Goal: Task Accomplishment & Management: Complete application form

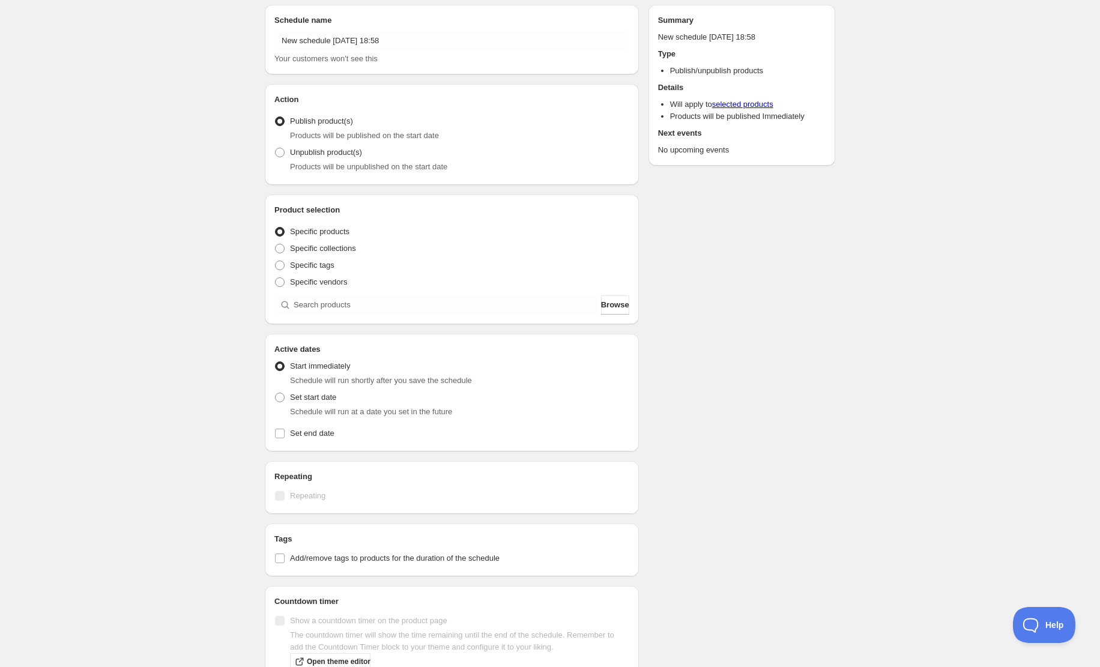
scroll to position [48, 0]
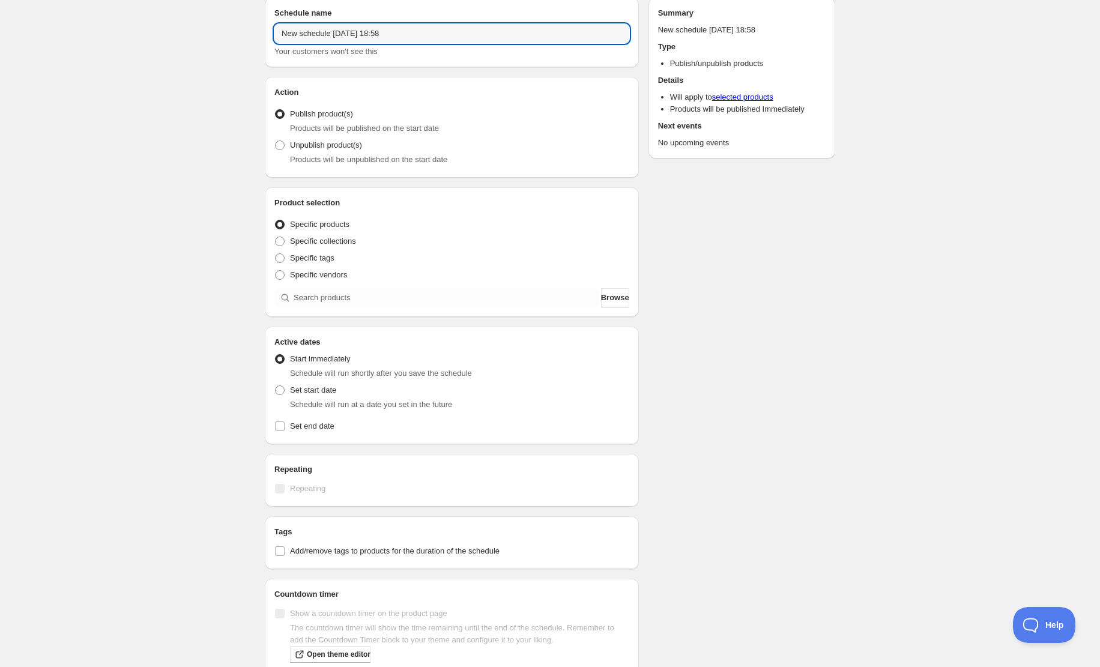
drag, startPoint x: 425, startPoint y: 32, endPoint x: 130, endPoint y: 22, distance: 295.0
click at [133, 21] on div "New schedule [DATE] 18:58. This page is ready New schedule [DATE] 18:58 Duplica…" at bounding box center [550, 409] width 1100 height 915
drag, startPoint x: 414, startPoint y: 34, endPoint x: 406, endPoint y: 34, distance: 7.2
paste input "[PERSON_NAME] presents TrySail 10th Anniversary Tour [DATE] “BestSail“"
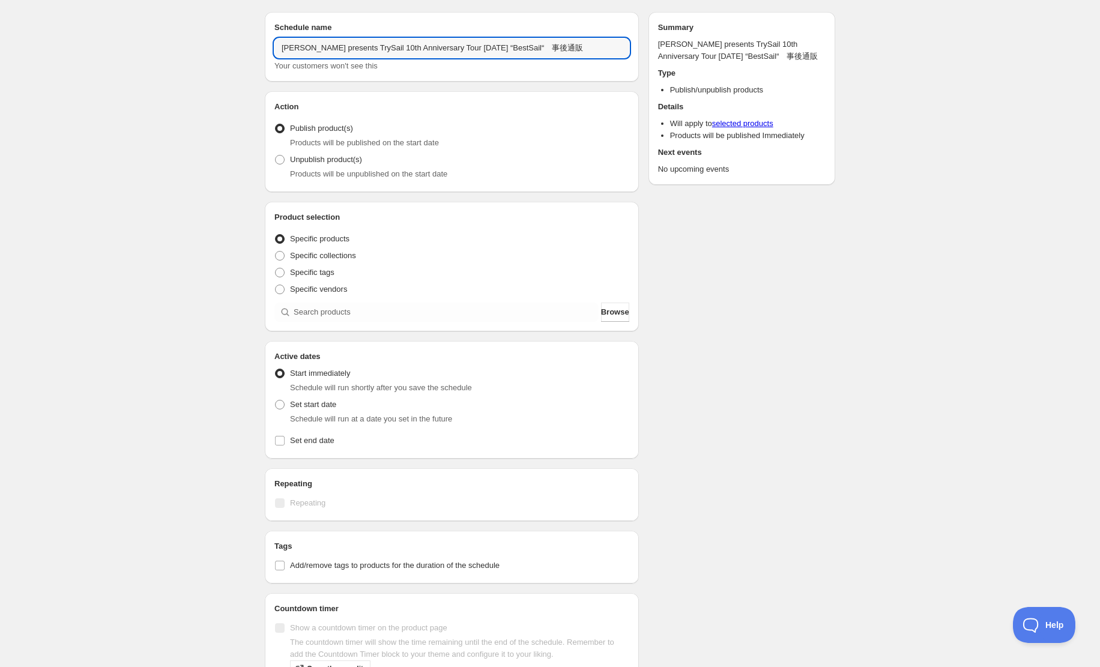
type input "[PERSON_NAME] presents TrySail 10th Anniversary Tour [DATE] “BestSail“　事後通販"
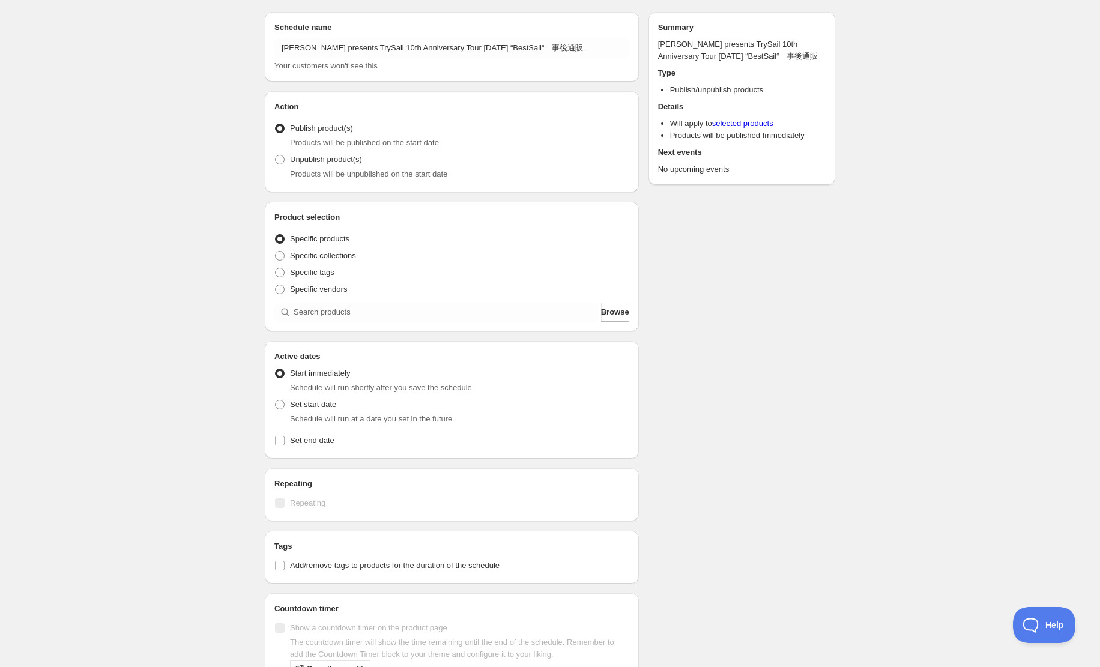
click at [403, 120] on div "Publish product(s) Products will be published on the start date" at bounding box center [451, 134] width 355 height 29
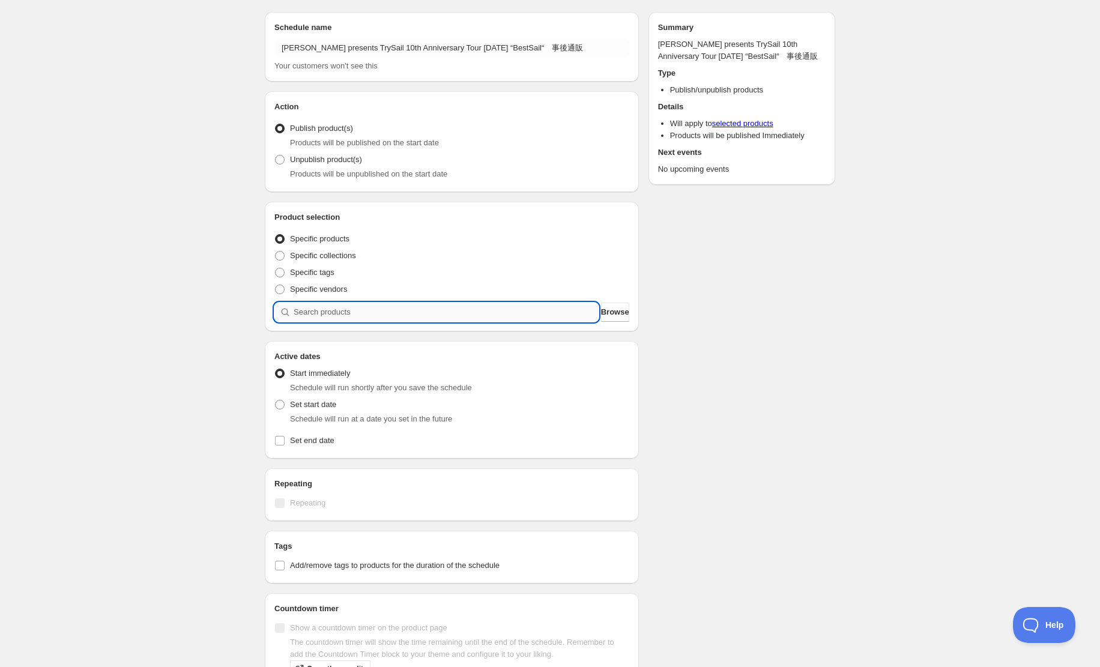
click at [384, 303] on input "search" at bounding box center [446, 312] width 305 height 19
paste input "[PERSON_NAME] presents TrySail 10th Anniversary Tour [DATE] “BestSail“"
type input "[PERSON_NAME] presents TrySail 10th Anniversary Tour [DATE] “BestSail“"
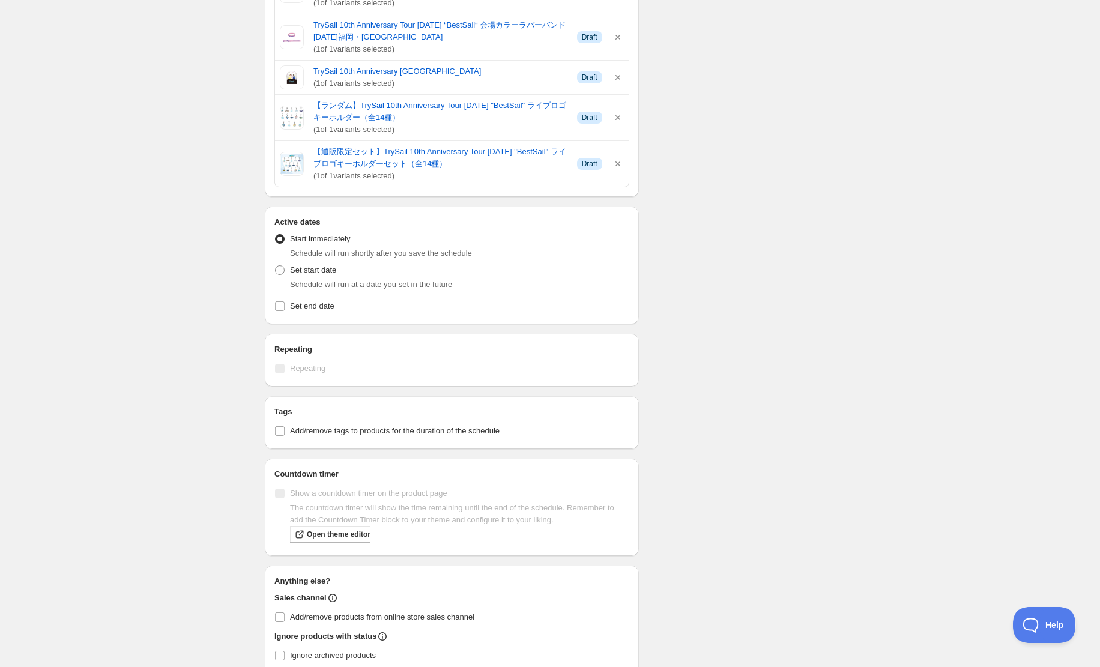
scroll to position [2755, 0]
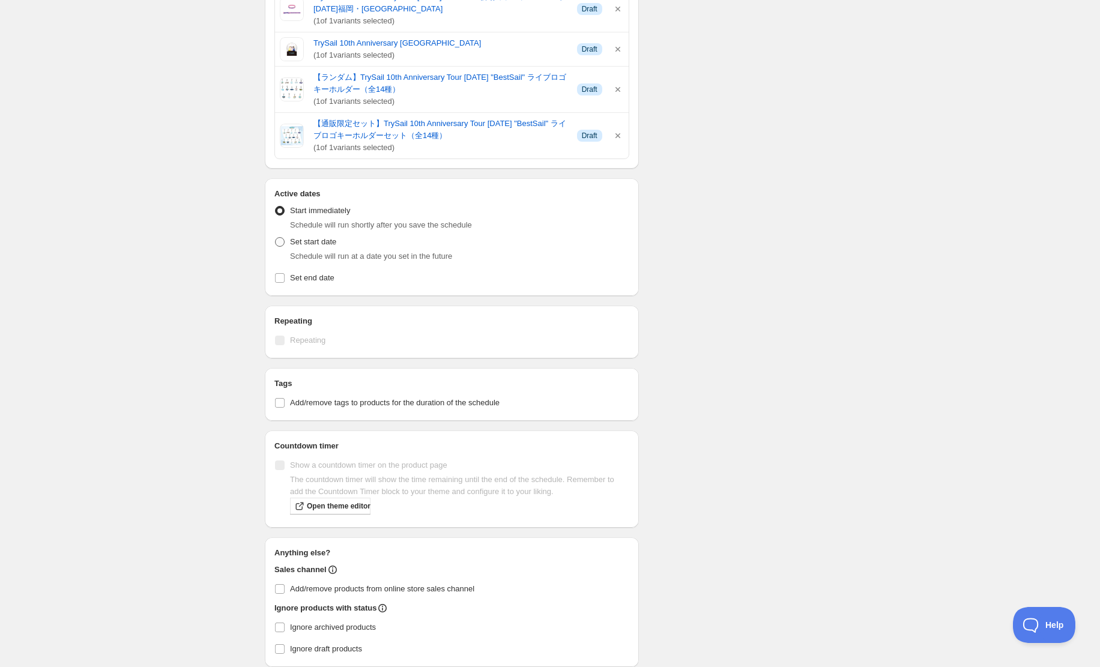
click at [279, 237] on span at bounding box center [280, 242] width 10 height 10
click at [276, 237] on input "Set start date" at bounding box center [275, 237] width 1 height 1
radio input "true"
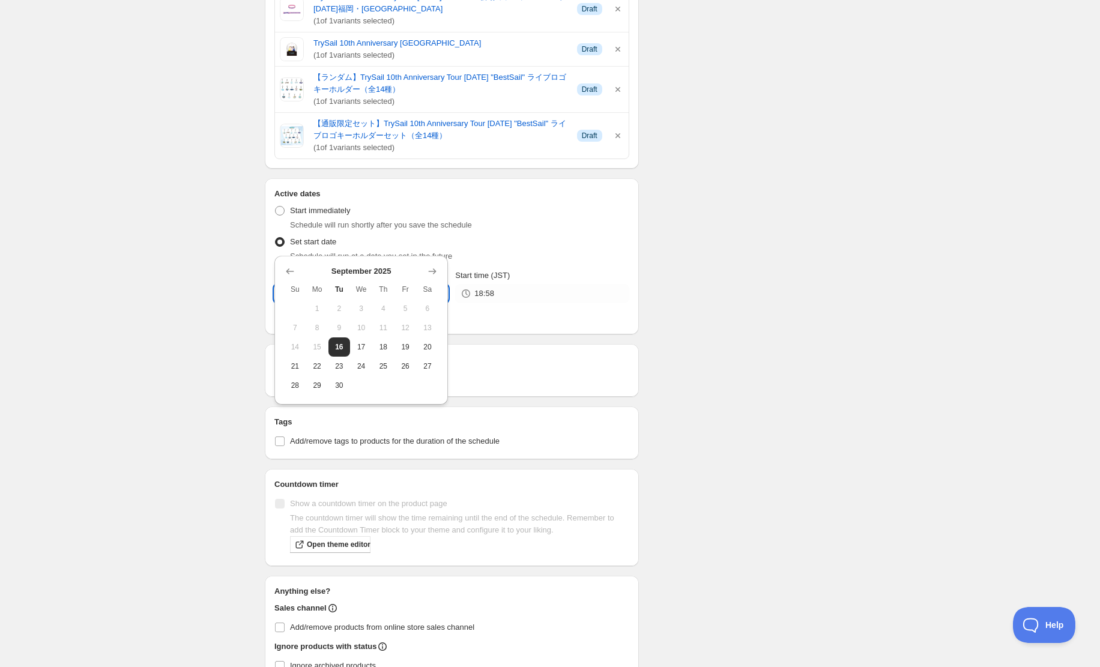
click at [340, 284] on input "[DATE]" at bounding box center [371, 293] width 154 height 19
click at [411, 348] on span "19" at bounding box center [405, 347] width 13 height 10
type input "[DATE]"
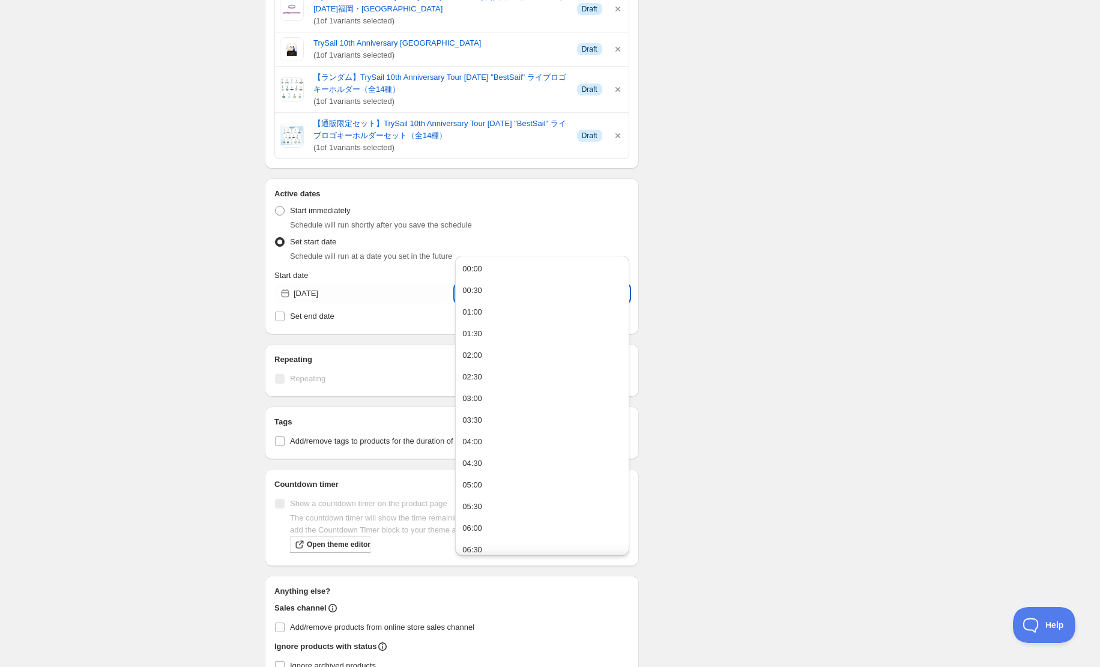
click at [518, 284] on input "18:58" at bounding box center [551, 293] width 154 height 19
drag, startPoint x: 518, startPoint y: 245, endPoint x: 402, endPoint y: 232, distance: 116.6
click at [401, 270] on div "Start date [DATE] Start time (JST) 18:58" at bounding box center [451, 287] width 355 height 34
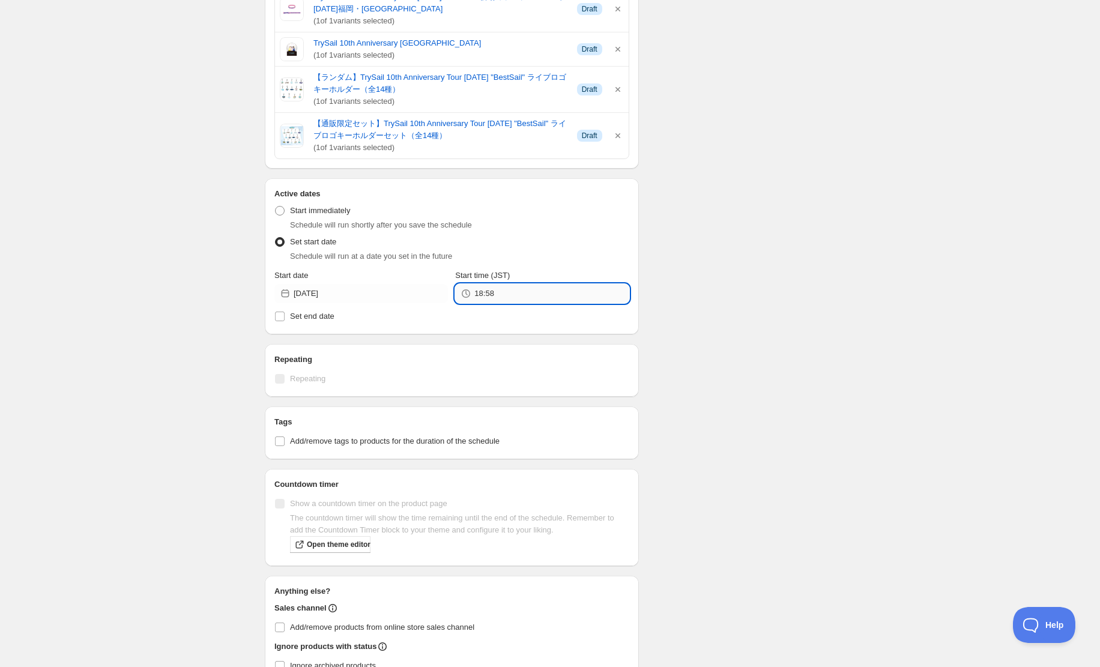
click at [525, 284] on input "18:58" at bounding box center [551, 293] width 154 height 19
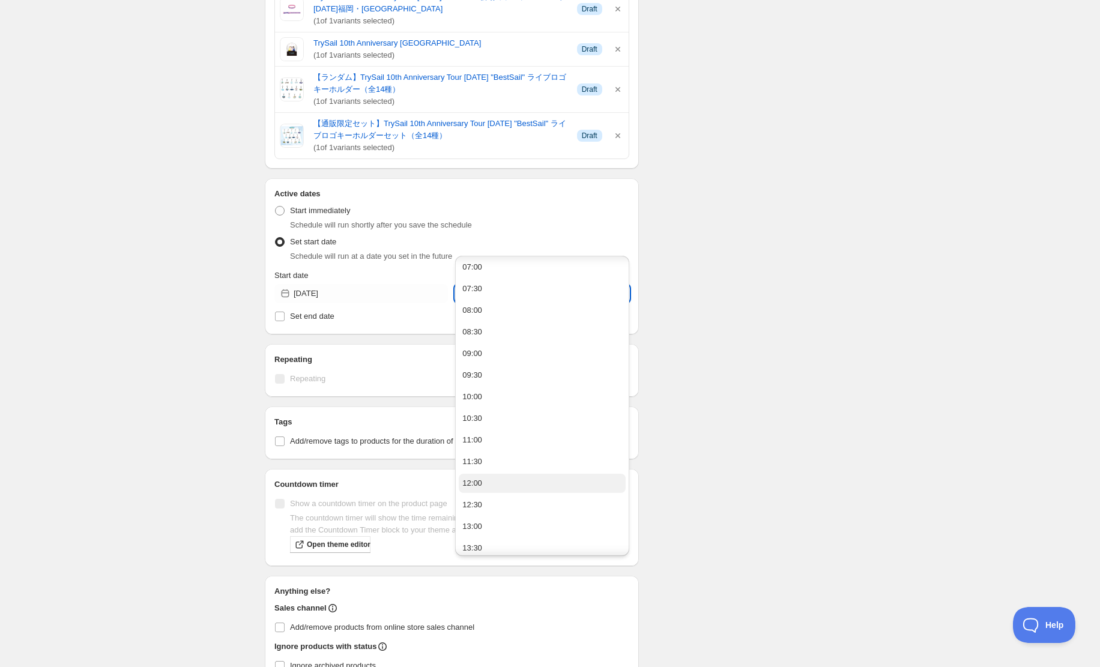
scroll to position [304, 0]
click at [488, 482] on button "12:00" at bounding box center [542, 483] width 166 height 19
type input "12:00"
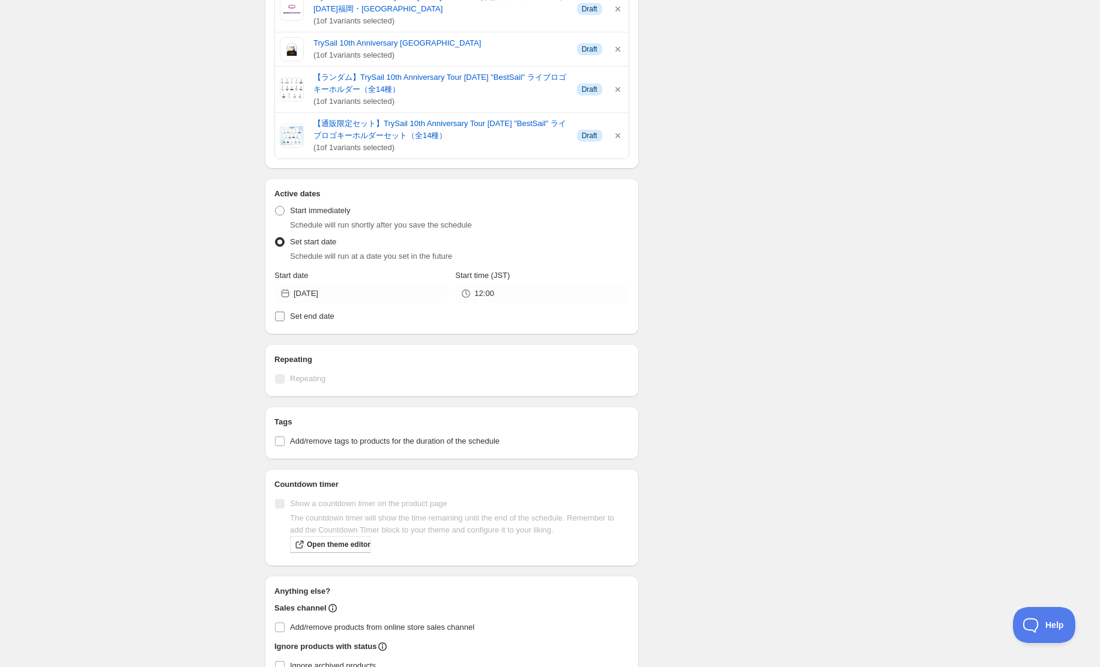
click at [315, 312] on span "Set end date" at bounding box center [312, 316] width 44 height 9
click at [285, 312] on input "Set end date" at bounding box center [280, 317] width 10 height 10
checkbox input "true"
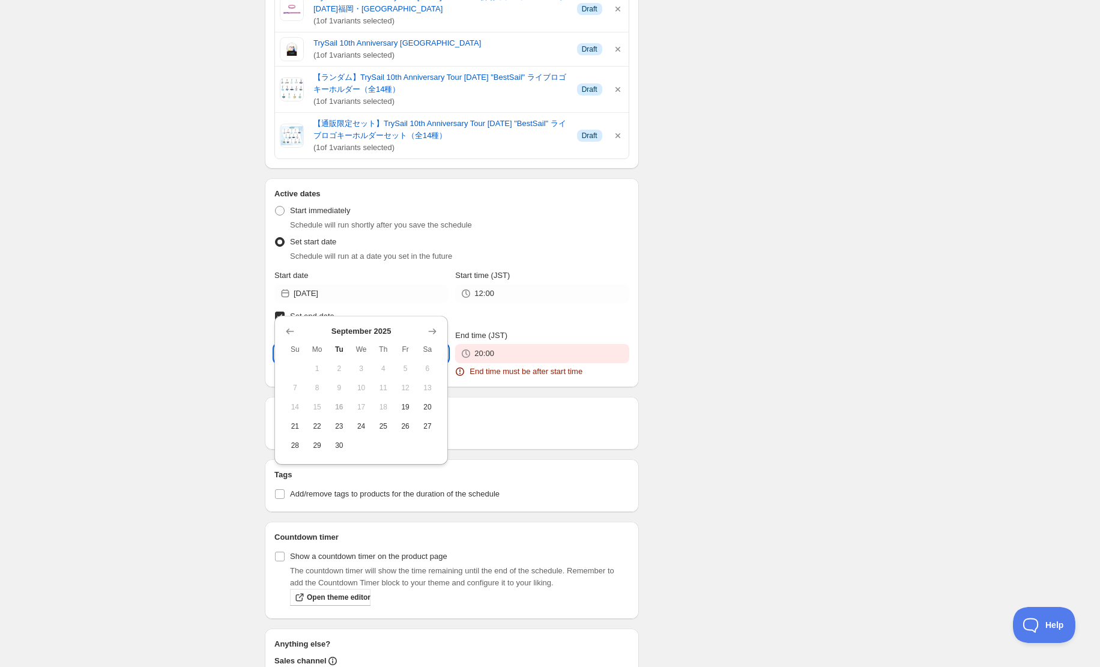
click at [382, 344] on input "[DATE]" at bounding box center [371, 353] width 154 height 19
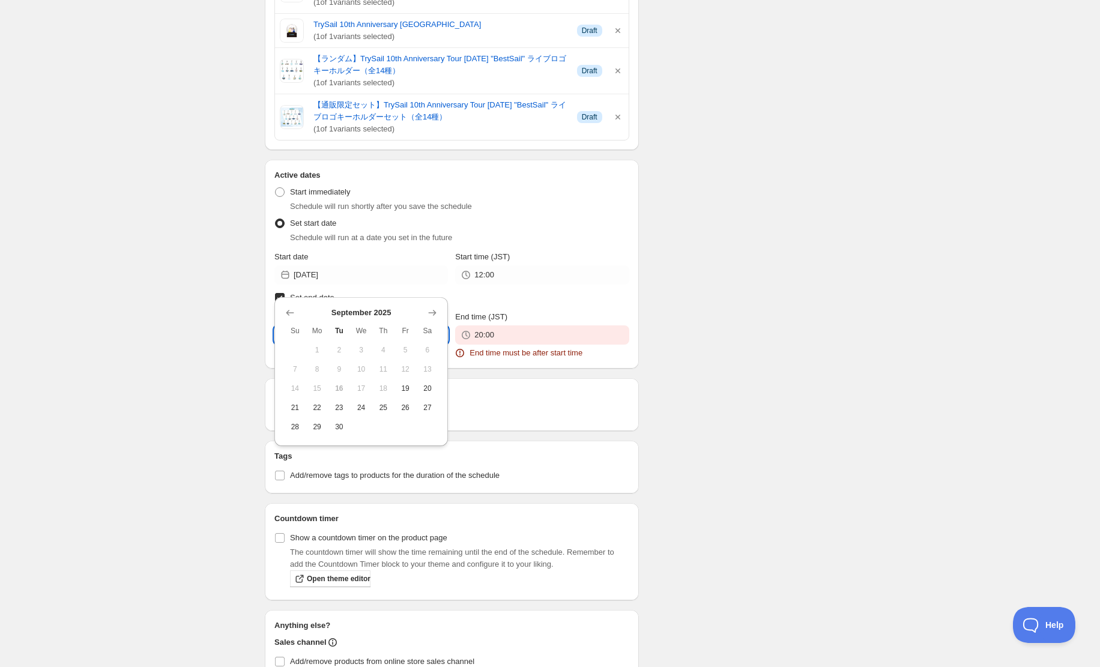
scroll to position [2775, 0]
click at [406, 408] on span "26" at bounding box center [405, 407] width 13 height 10
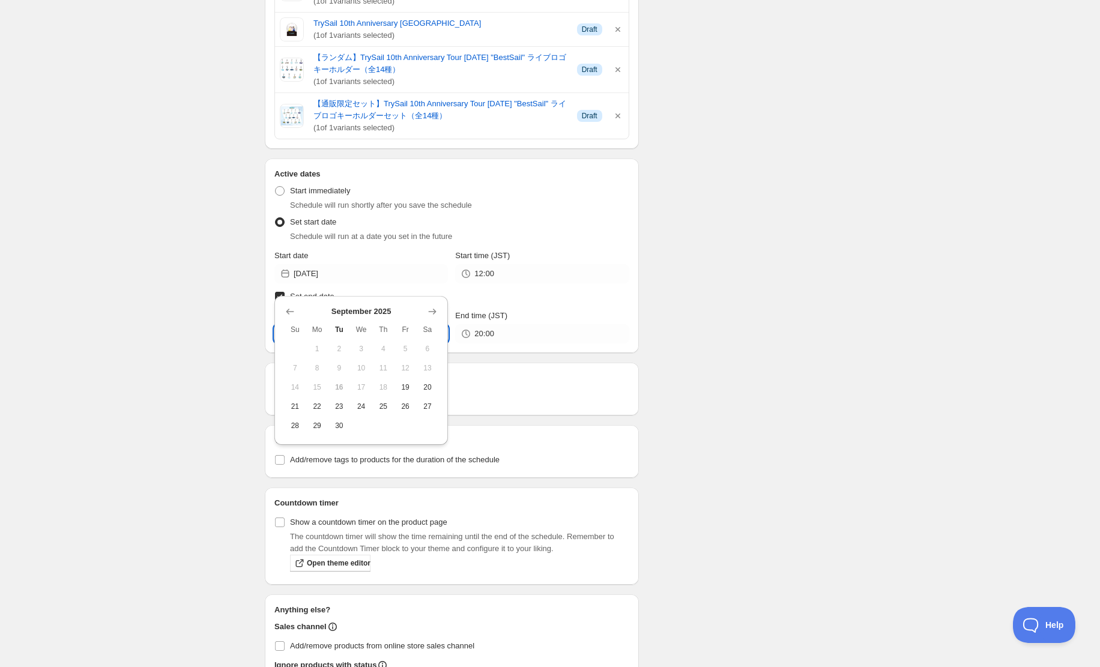
click at [360, 324] on input "[DATE]" at bounding box center [371, 333] width 154 height 19
click at [382, 412] on button "25" at bounding box center [383, 406] width 22 height 19
type input "[DATE]"
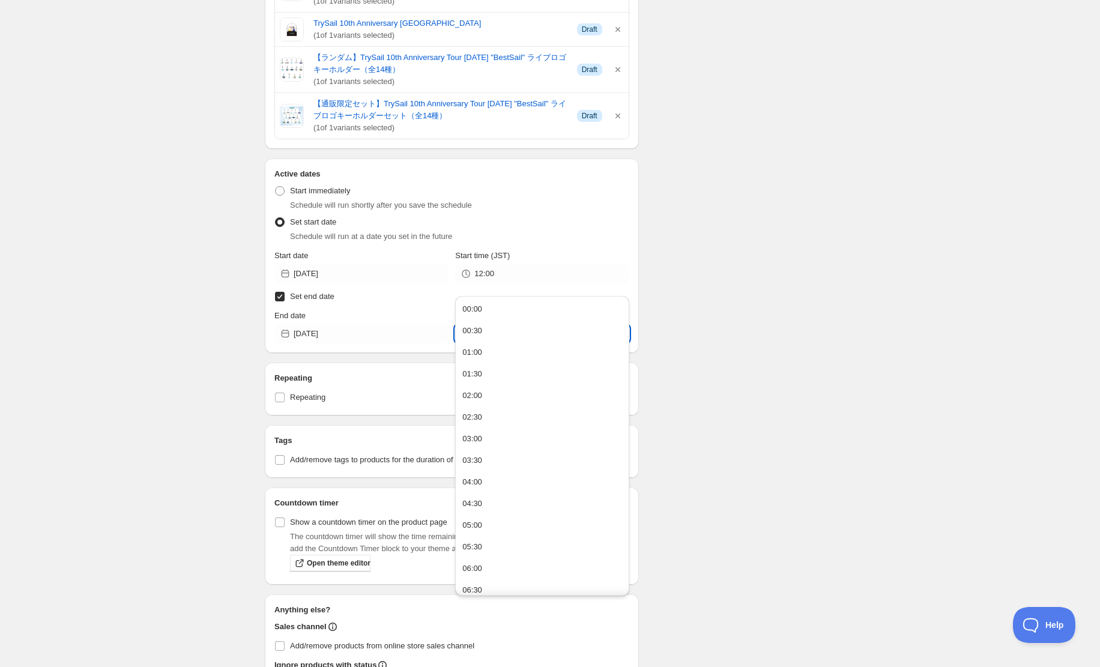
click at [554, 324] on input "20:00" at bounding box center [551, 333] width 154 height 19
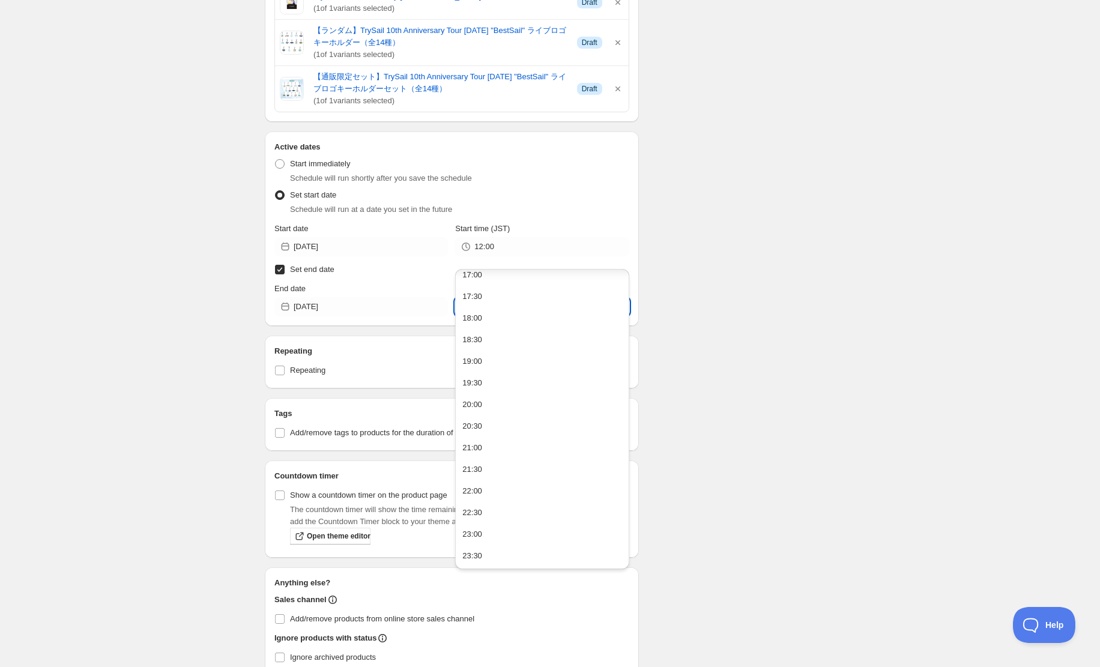
click at [479, 555] on div "23:30" at bounding box center [472, 556] width 20 height 12
click at [547, 297] on input "23:30" at bounding box center [551, 306] width 154 height 19
type input "23:59"
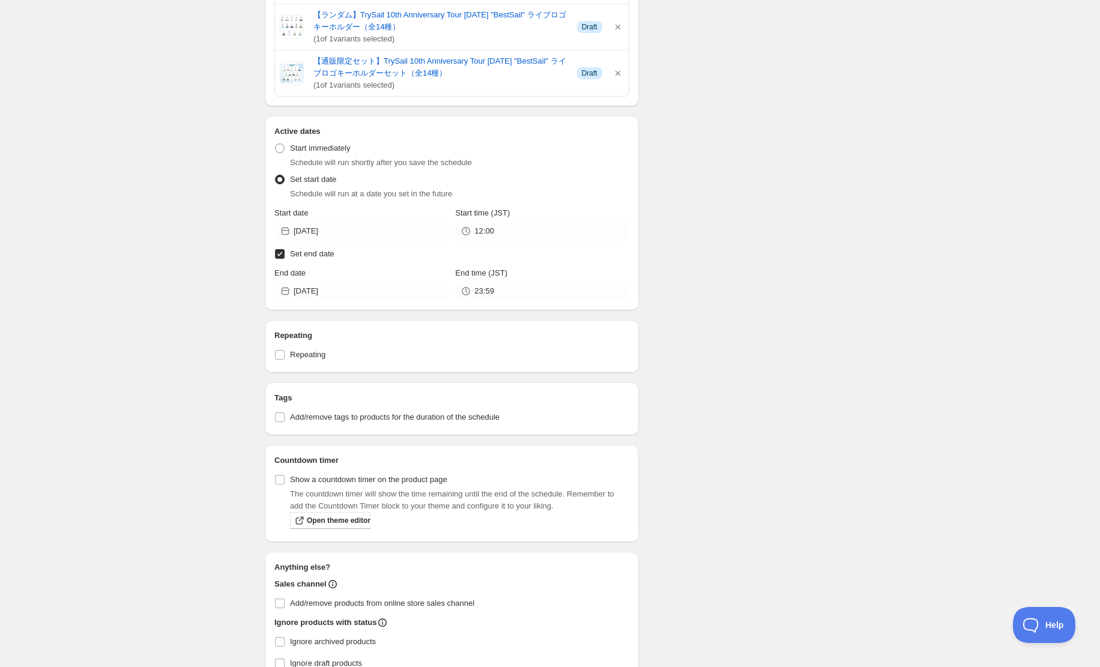
scroll to position [2890, 0]
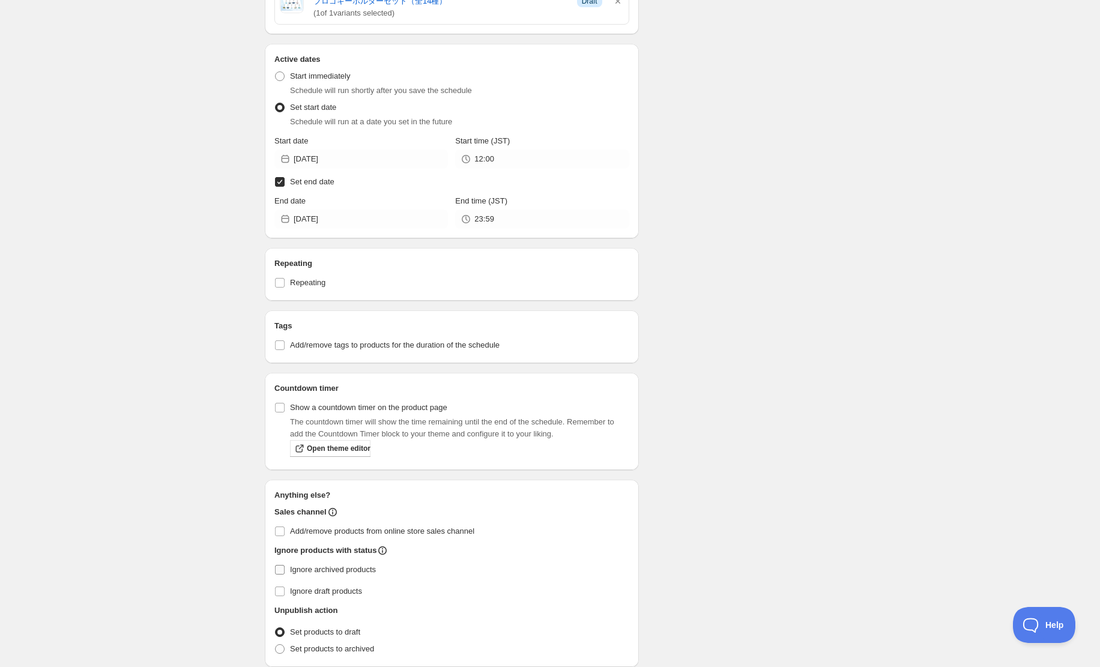
click at [320, 561] on label "Ignore archived products" at bounding box center [451, 569] width 355 height 17
click at [285, 565] on input "Ignore archived products" at bounding box center [280, 570] width 10 height 10
checkbox input "true"
click at [301, 587] on span "Ignore draft products" at bounding box center [326, 591] width 72 height 9
click at [285, 587] on input "Ignore draft products" at bounding box center [280, 592] width 10 height 10
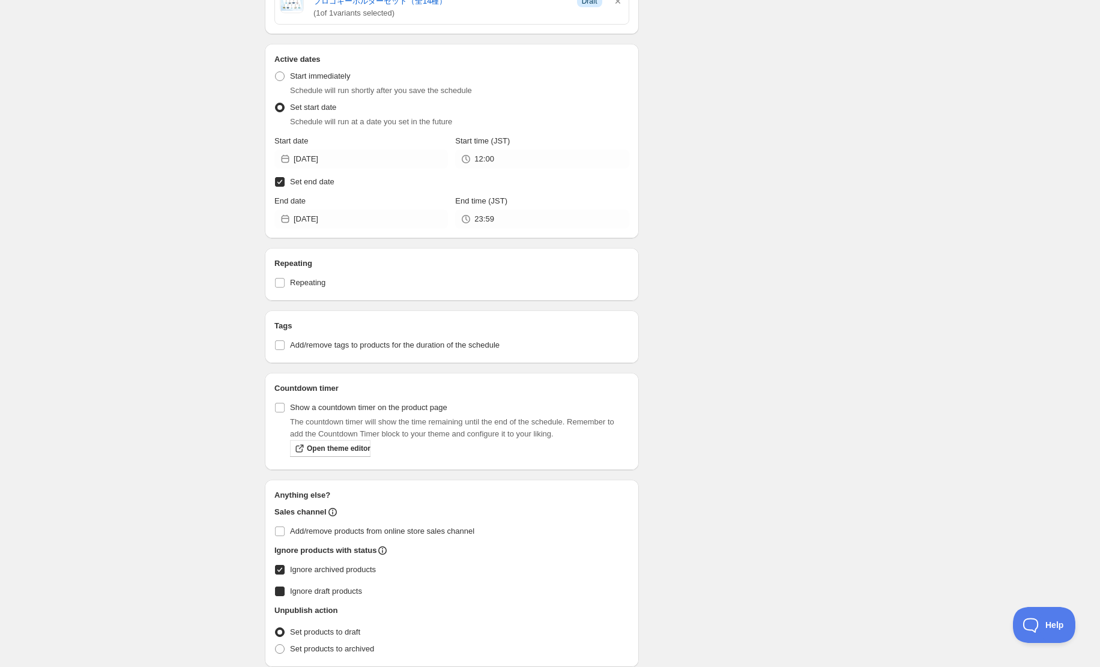
checkbox input "true"
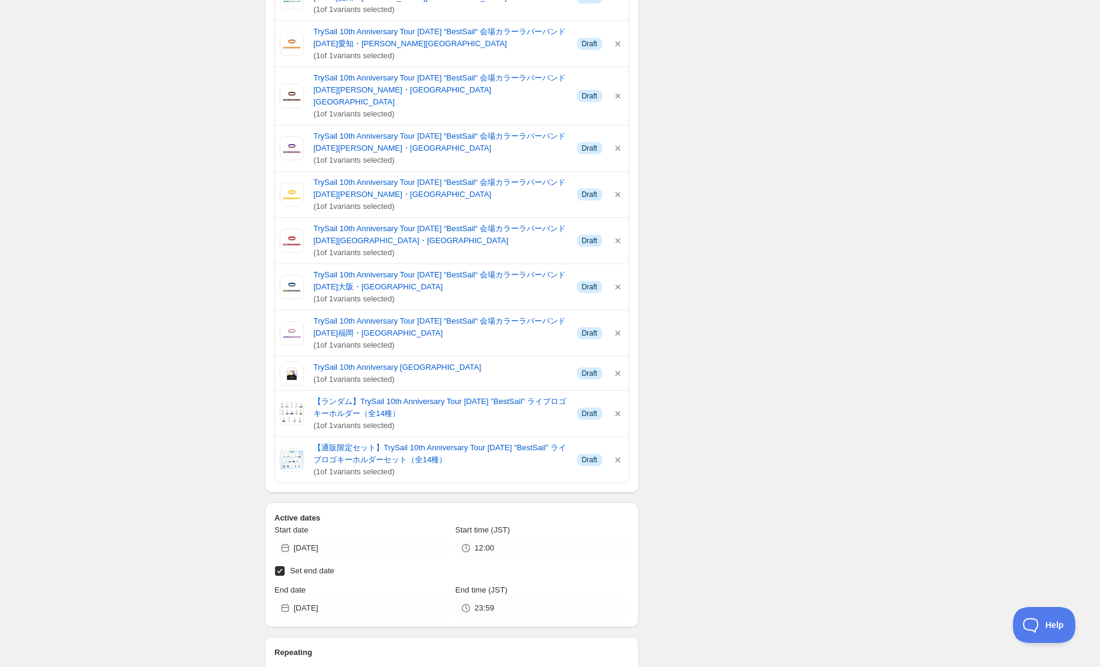
scroll to position [2411, 0]
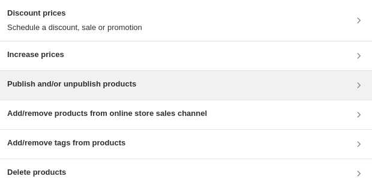
click at [119, 79] on h3 "Publish and/or unpublish products" at bounding box center [71, 84] width 129 height 12
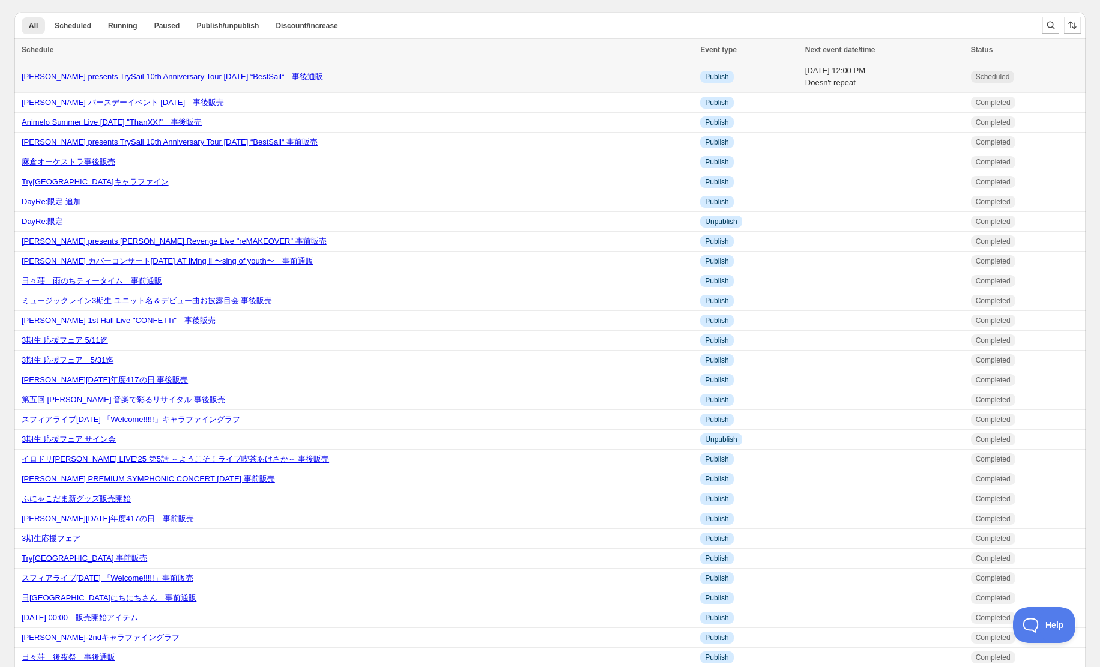
click at [238, 79] on link "[PERSON_NAME] presents TrySail 10th Anniversary Tour [DATE] “BestSail“　事後通販" at bounding box center [172, 76] width 301 height 9
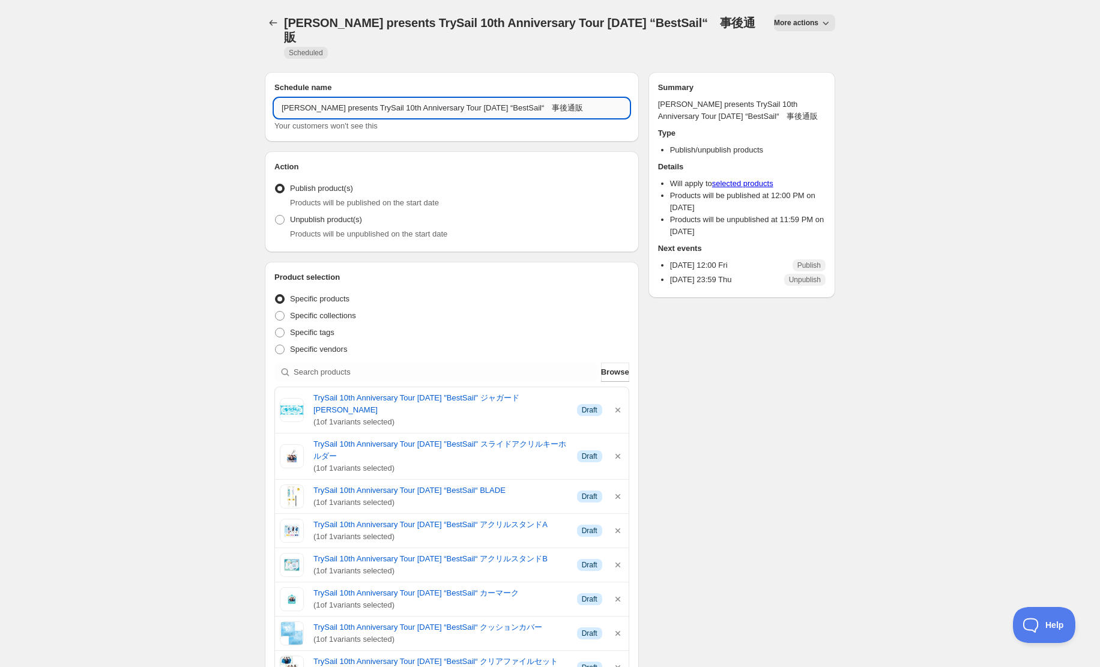
drag, startPoint x: 527, startPoint y: 82, endPoint x: 543, endPoint y: 86, distance: 16.2
click at [543, 98] on input "[PERSON_NAME] presents TrySail 10th Anniversary Tour [DATE] “BestSail“　事後通販" at bounding box center [451, 107] width 355 height 19
click at [528, 98] on input "LAWSON presents TrySail 10th Anniversary Tour 2025 “BestSail“　事前通販" at bounding box center [451, 107] width 355 height 19
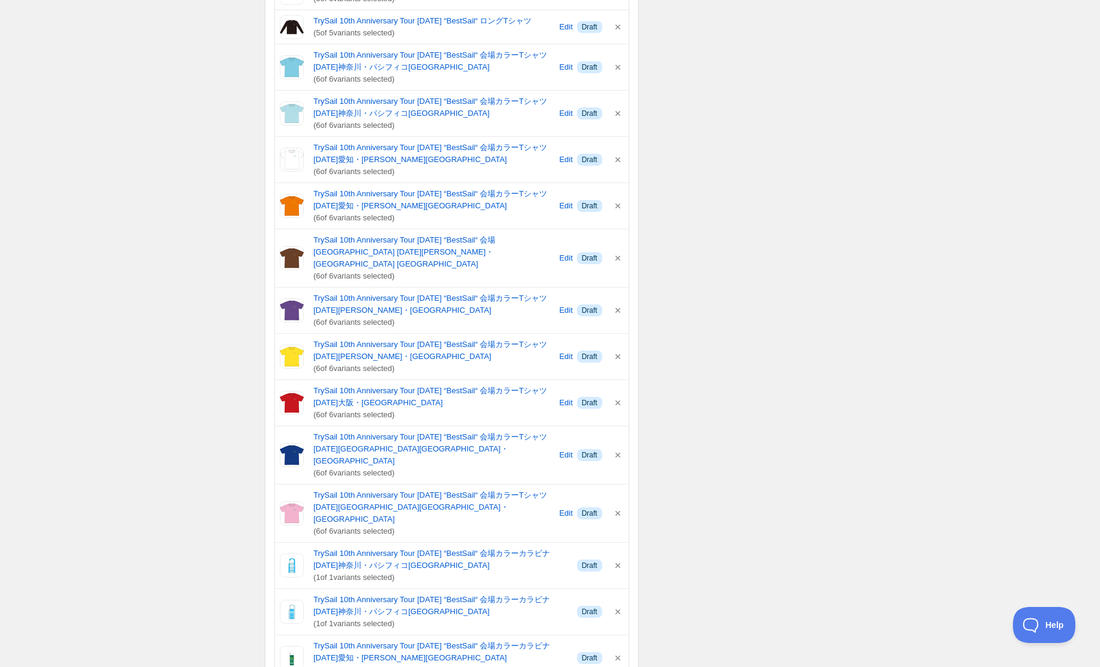
scroll to position [857, 0]
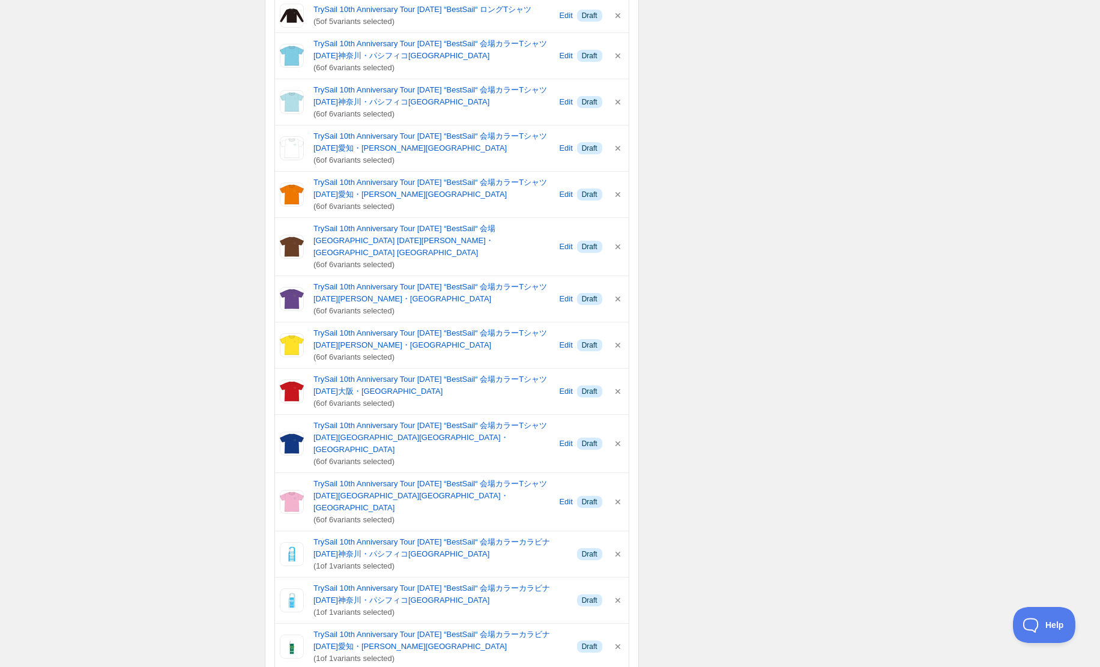
type input "LAWSON presents TrySail 10th Anniversary Tour 2025 “BestSail“　ツアー事前通販"
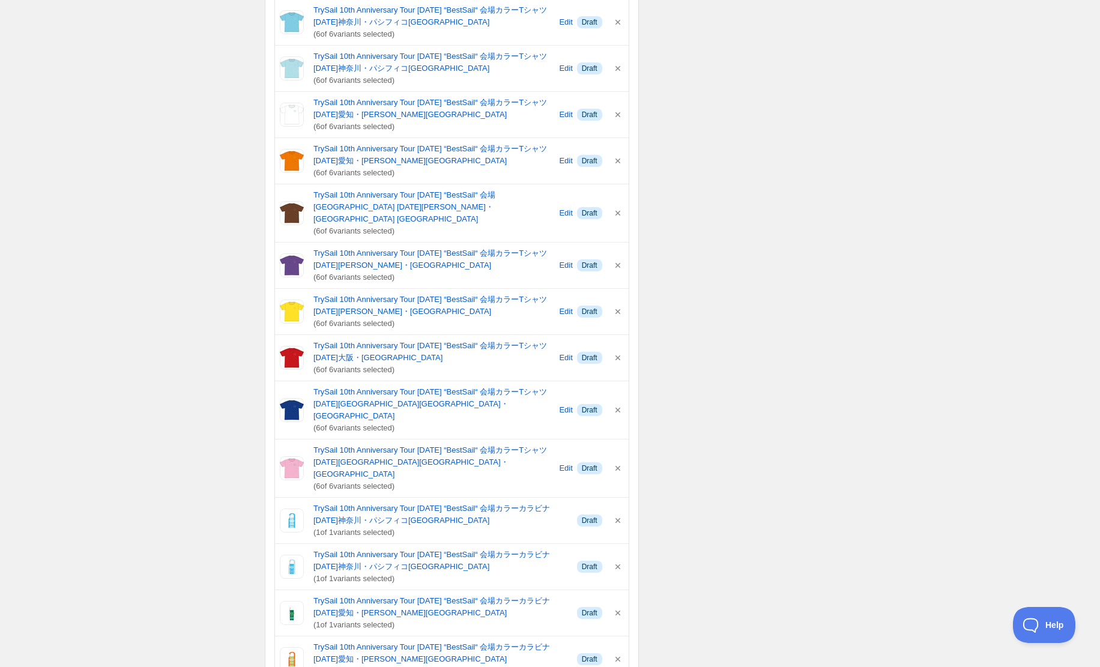
scroll to position [950, 0]
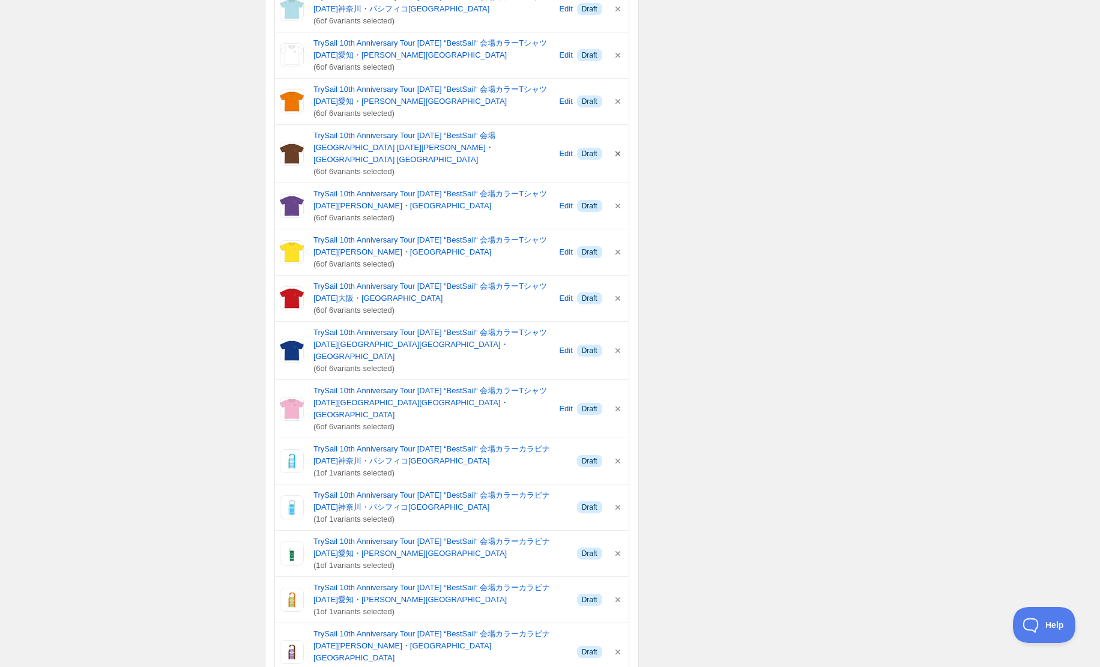
click at [619, 148] on icon "button" at bounding box center [618, 154] width 12 height 12
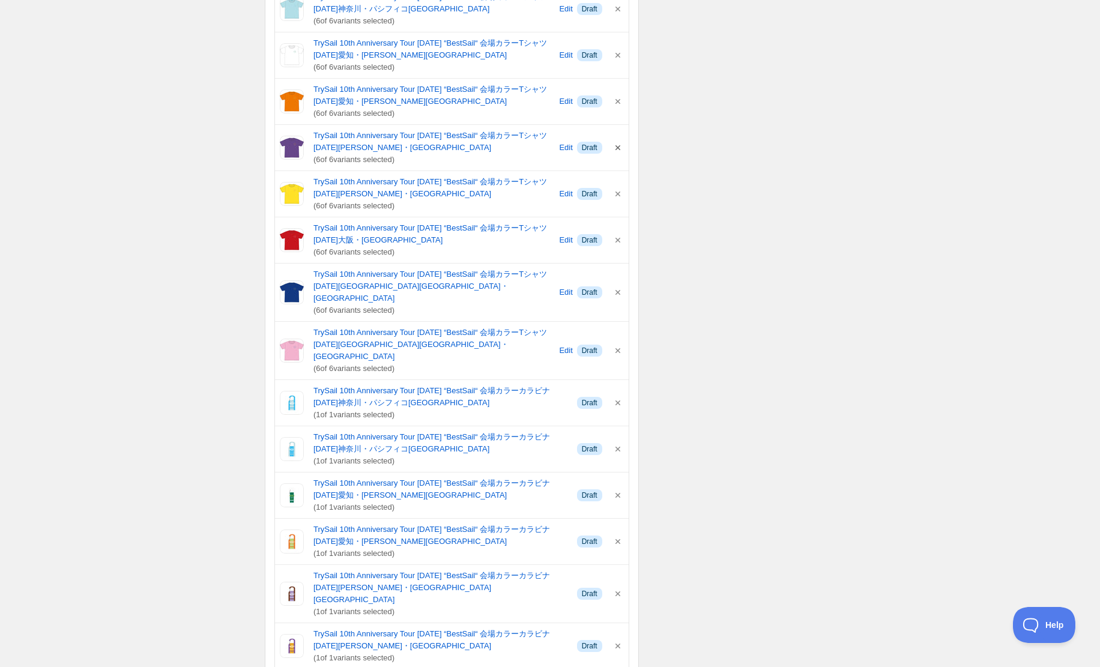
click at [617, 142] on icon "button" at bounding box center [618, 148] width 12 height 12
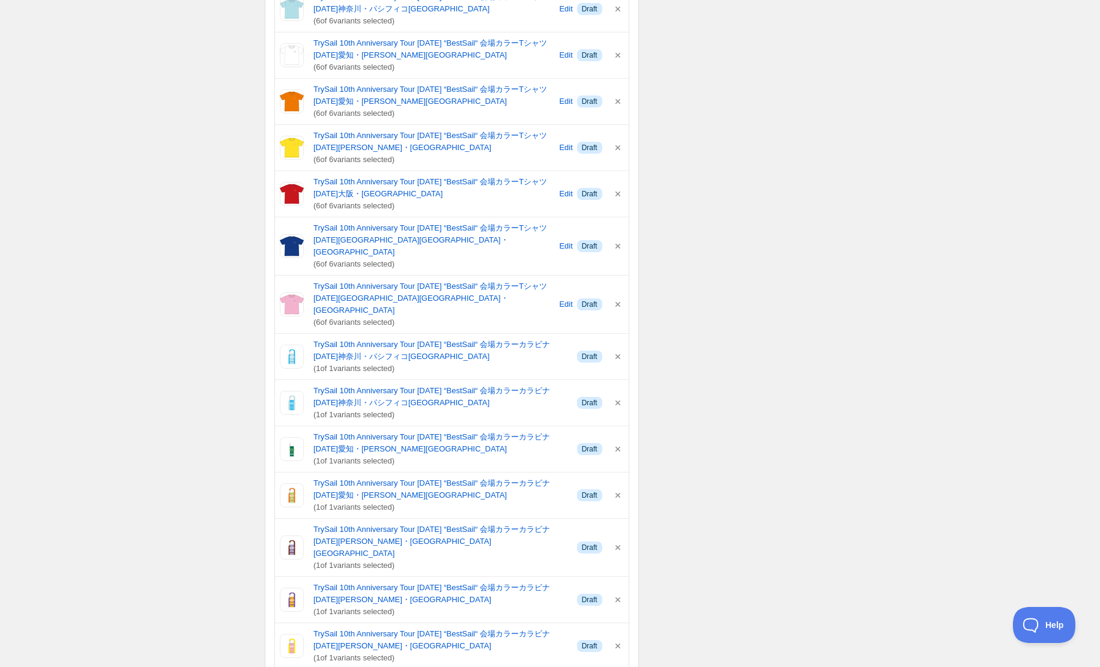
scroll to position [953, 0]
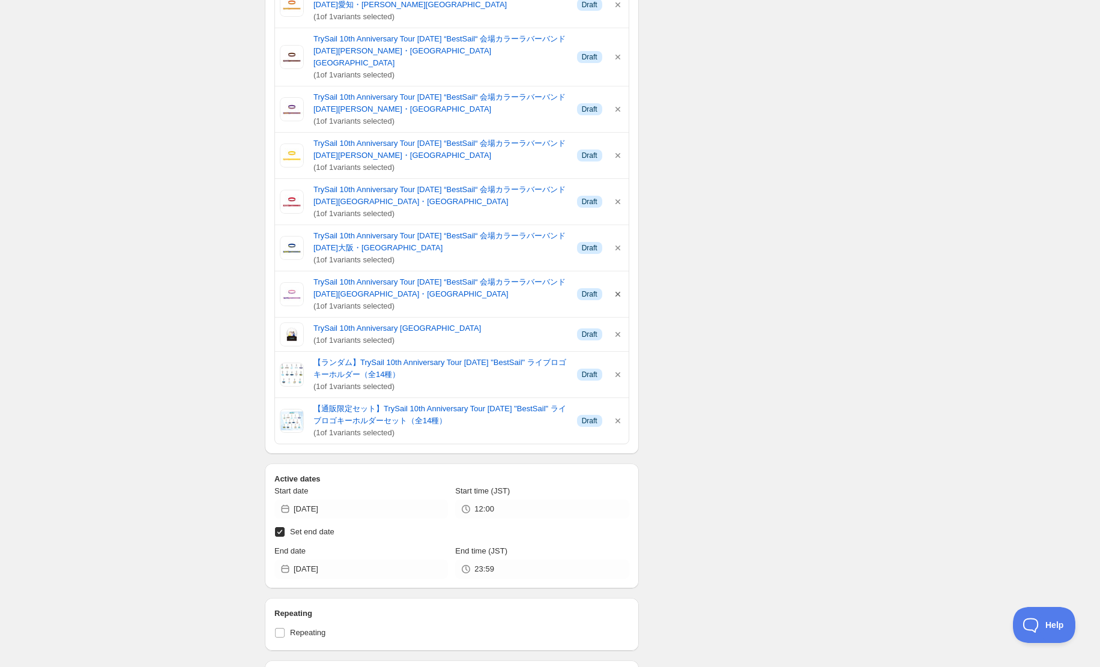
click at [616, 288] on icon "button" at bounding box center [618, 294] width 12 height 12
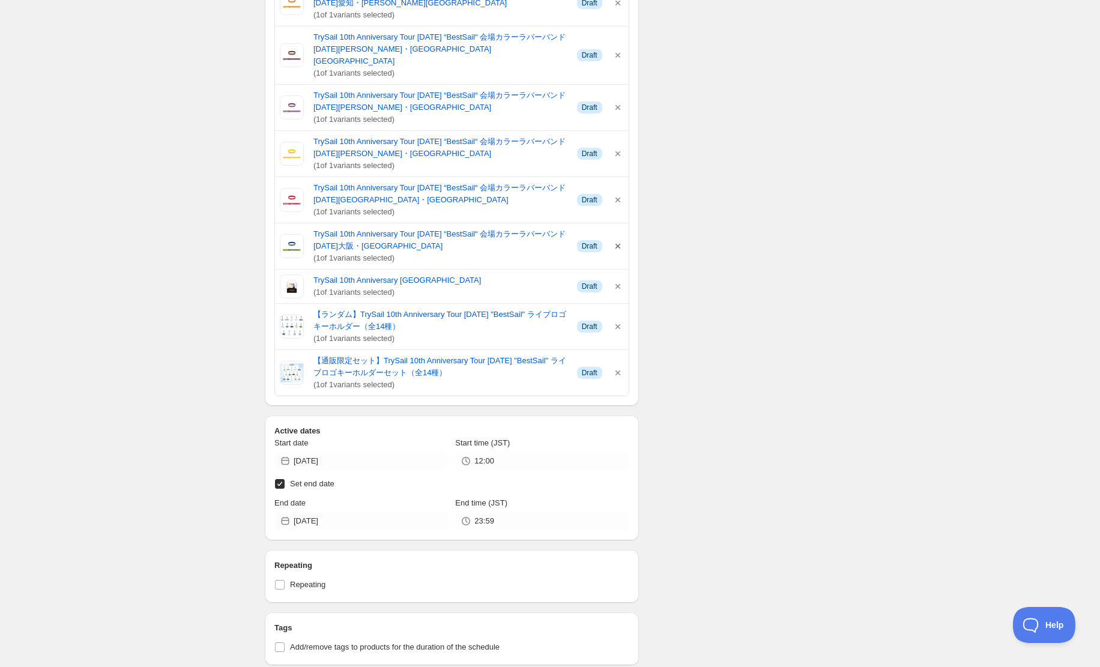
click at [620, 240] on icon "button" at bounding box center [618, 246] width 12 height 12
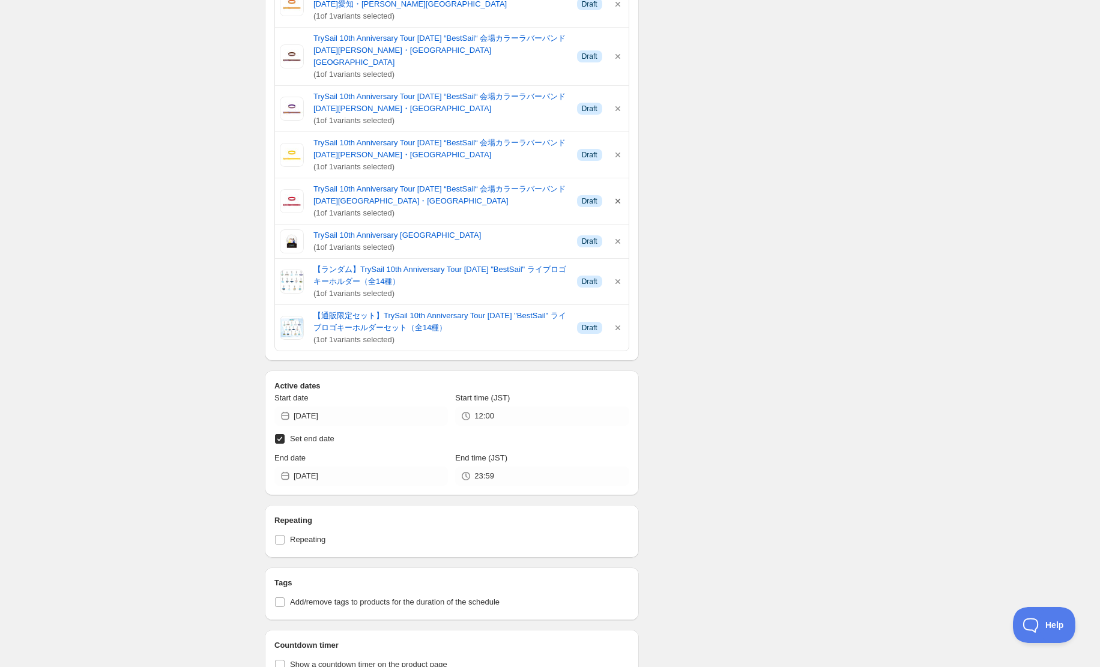
click at [617, 195] on icon "button" at bounding box center [618, 201] width 12 height 12
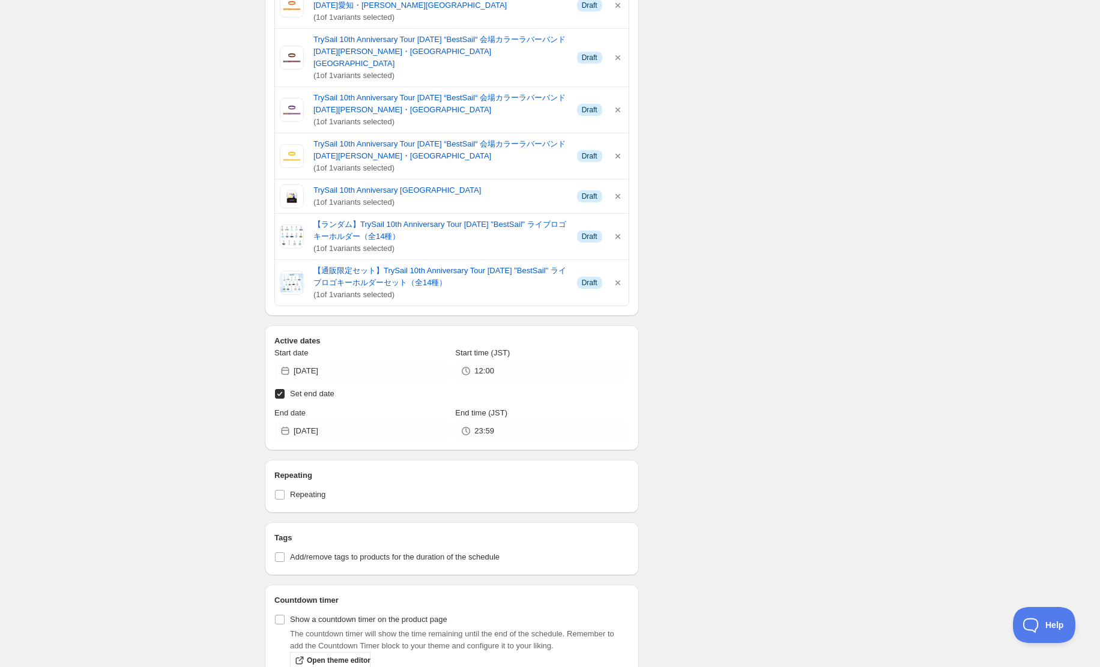
scroll to position [2392, 0]
click at [618, 147] on icon "button" at bounding box center [618, 153] width 12 height 12
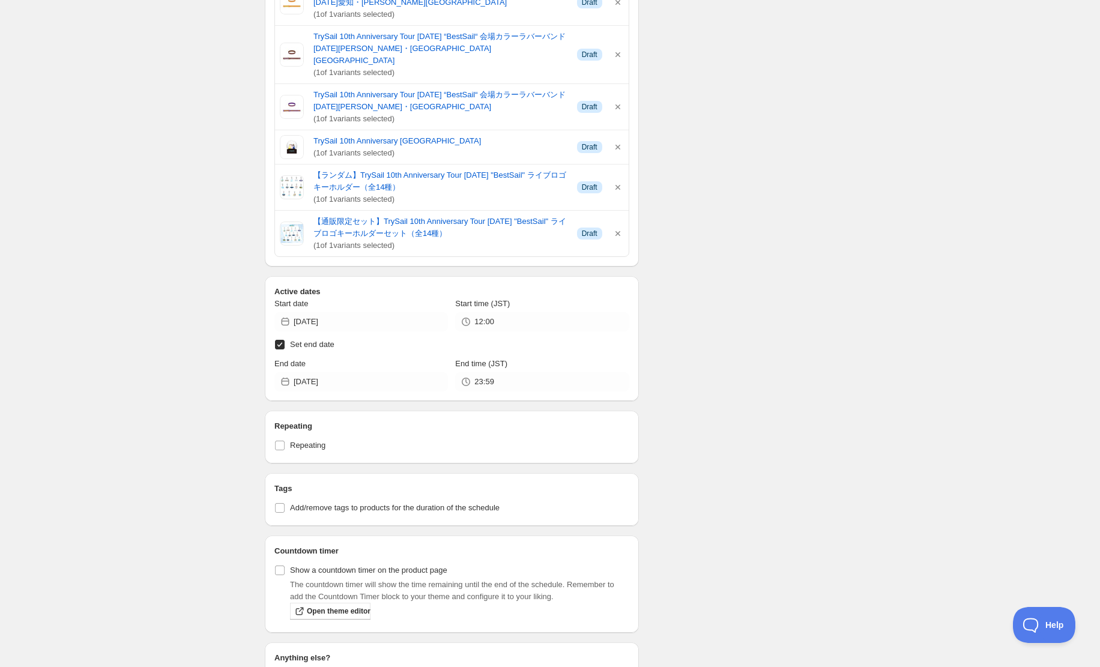
click at [622, 89] on div "TrySail 10th Anniversary Tour 2025 “BestSail“ 会場カラーラバーバンド 2025年9月20日（土）千葉・幕張メッセ…" at bounding box center [452, 107] width 344 height 36
click at [619, 101] on icon "button" at bounding box center [618, 107] width 12 height 12
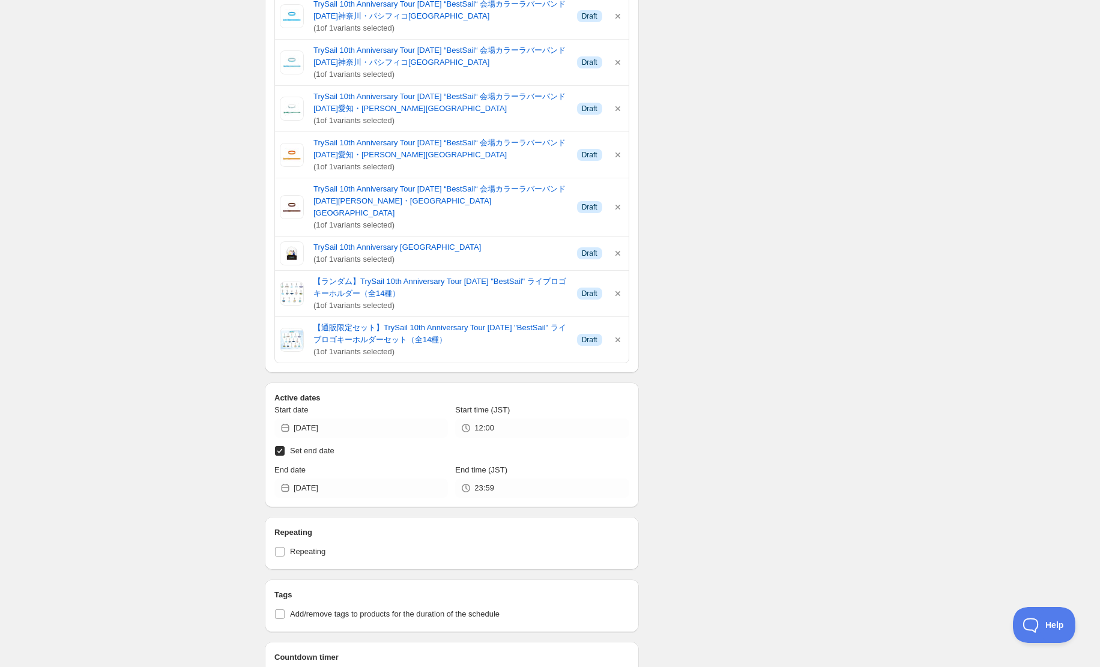
scroll to position [2234, 0]
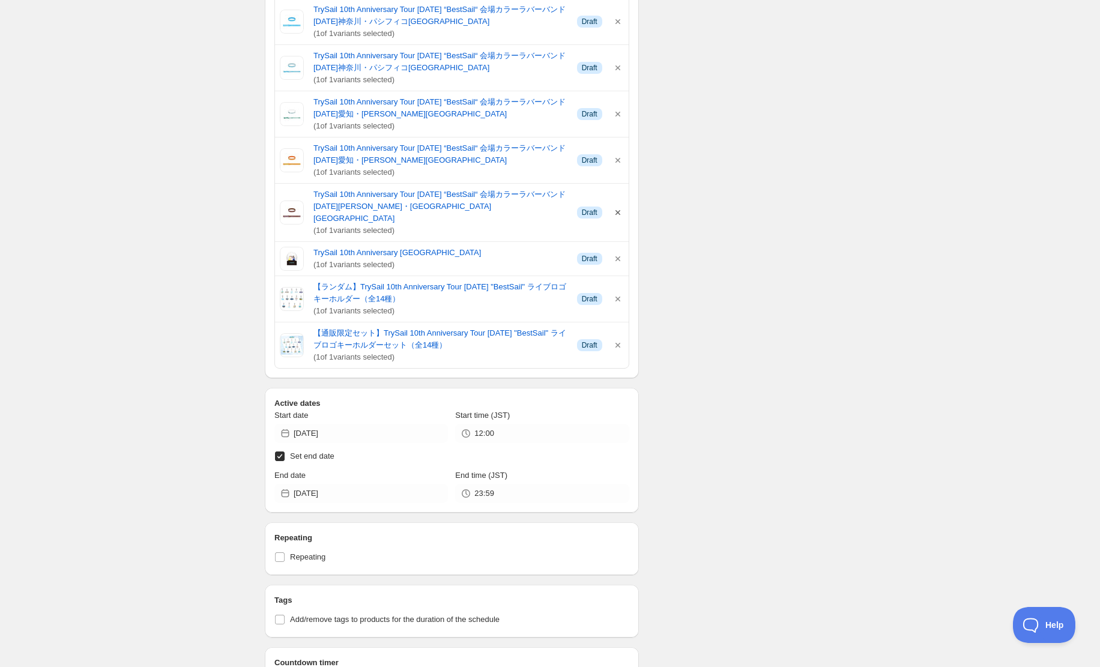
click at [621, 207] on icon "button" at bounding box center [618, 213] width 12 height 12
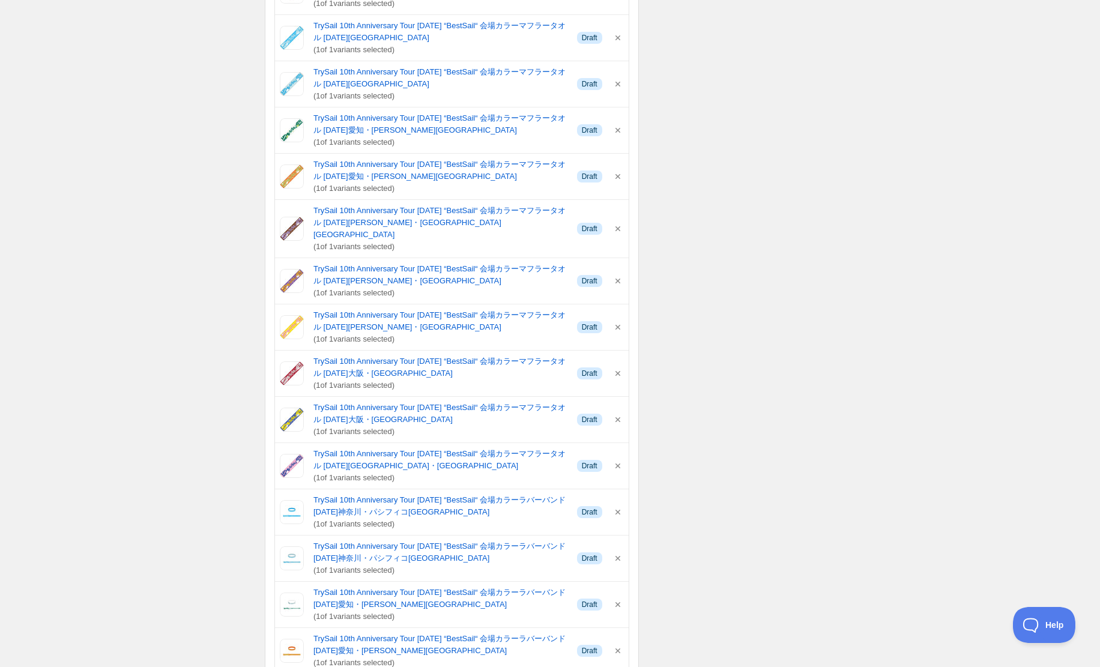
scroll to position [1743, 0]
click at [617, 460] on icon "button" at bounding box center [618, 466] width 12 height 12
click at [617, 418] on icon "button" at bounding box center [617, 420] width 5 height 5
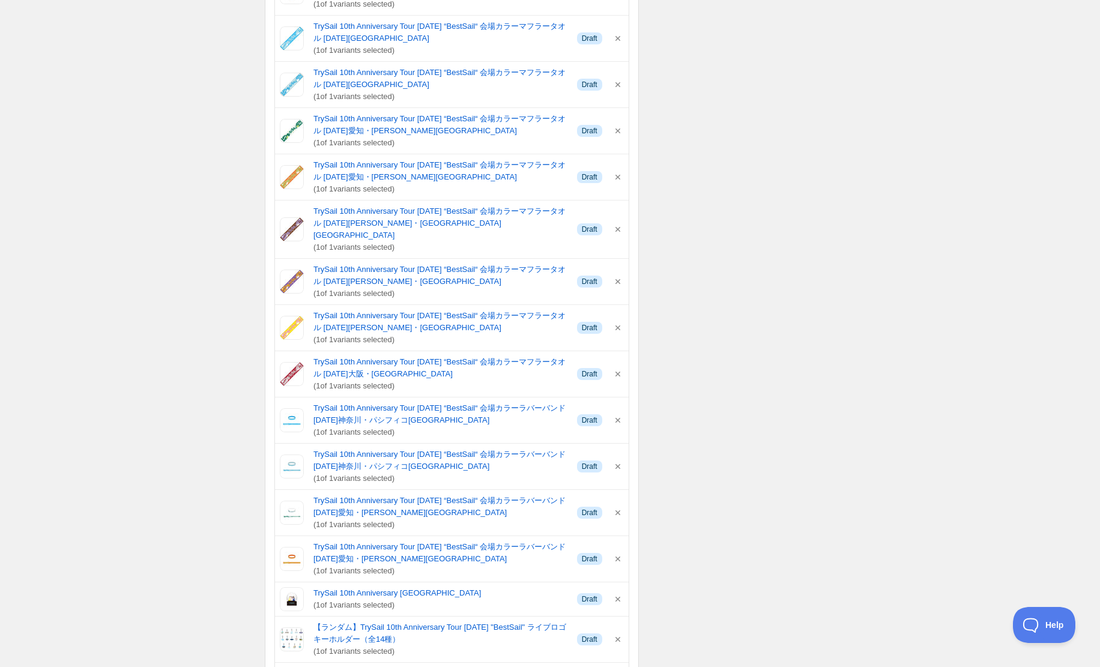
click at [620, 356] on div "TrySail 10th Anniversary Tour 2025 “BestSail“ 会場カラーマフラータオル 2025年9月27日（土）大阪・グランキ…" at bounding box center [452, 374] width 344 height 36
click at [617, 368] on icon "button" at bounding box center [618, 374] width 12 height 12
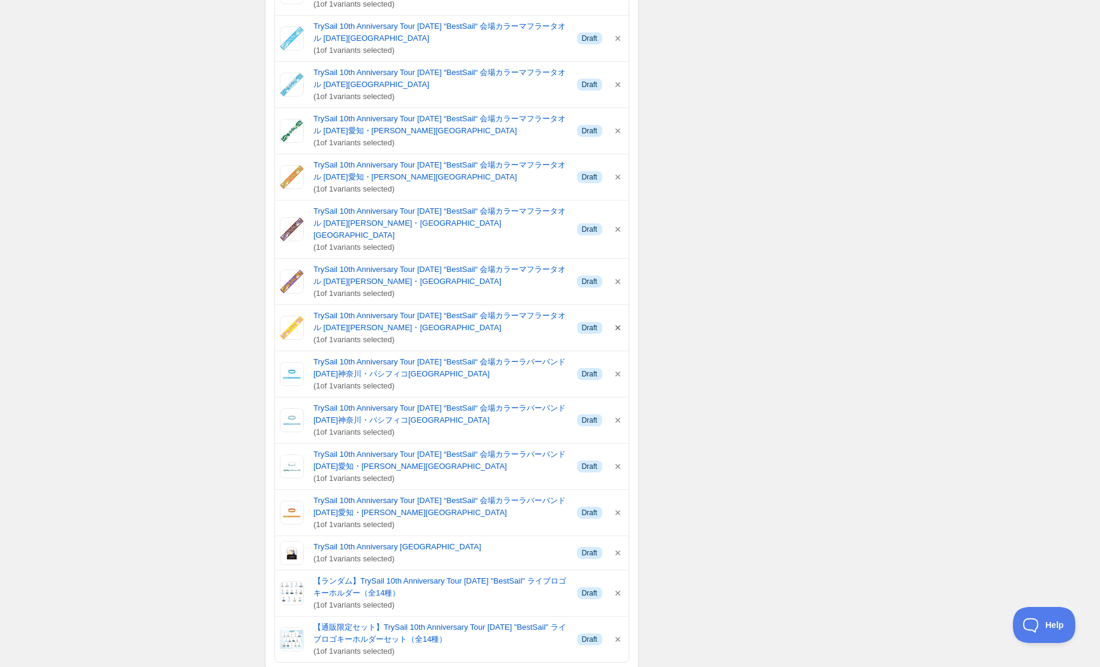
click at [619, 322] on icon "button" at bounding box center [618, 328] width 12 height 12
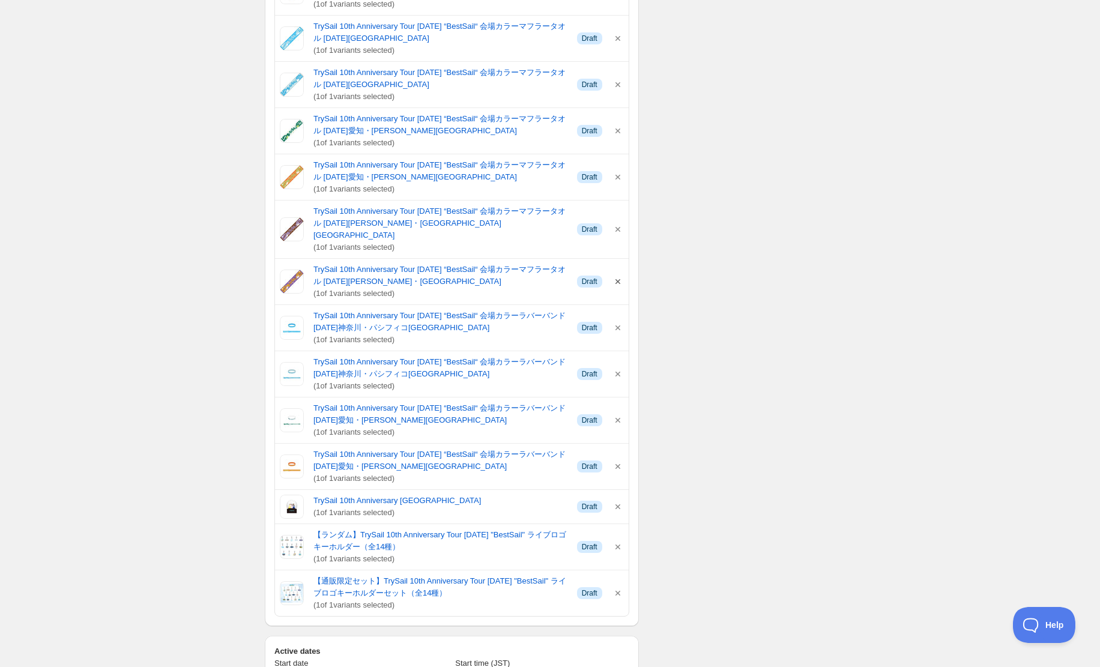
click at [620, 279] on icon "button" at bounding box center [617, 281] width 5 height 5
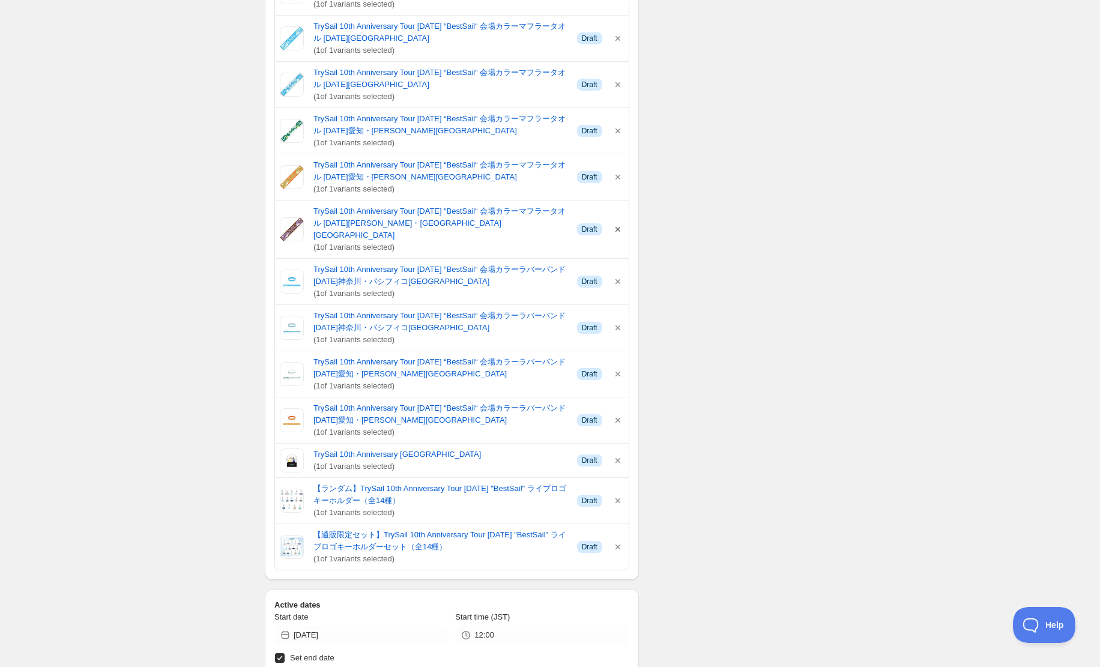
click at [618, 223] on icon "button" at bounding box center [618, 229] width 12 height 12
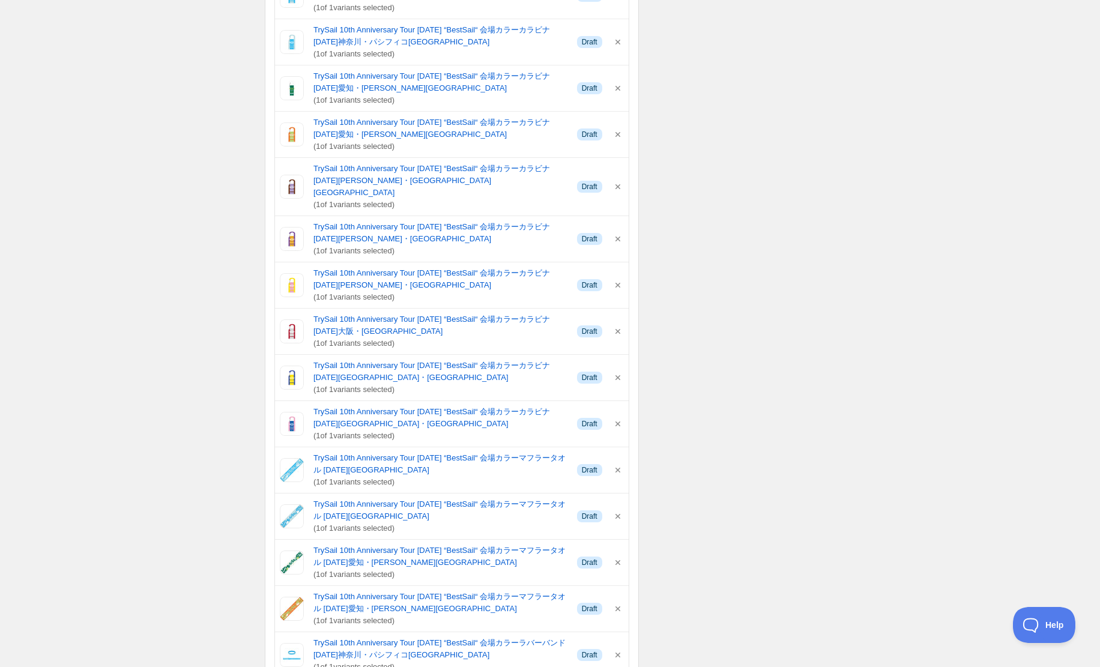
scroll to position [1309, 0]
click at [617, 420] on icon "button" at bounding box center [618, 426] width 12 height 12
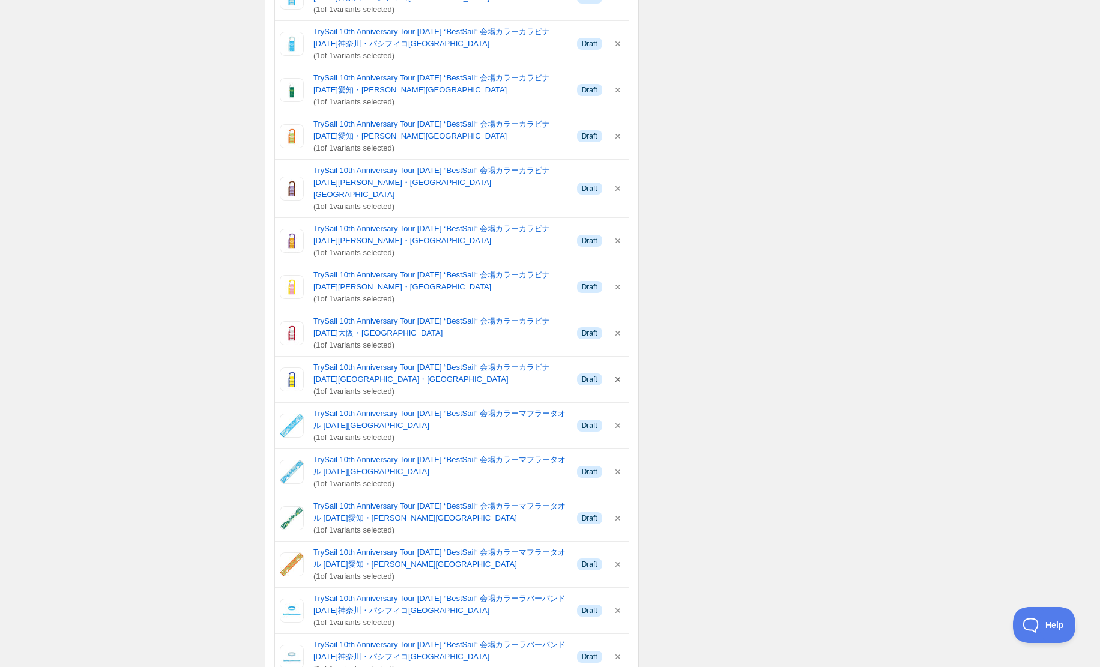
click at [620, 373] on icon "button" at bounding box center [618, 379] width 12 height 12
click at [620, 315] on div "TrySail 10th Anniversary Tour 2025 “BestSail“ 会場カラーカラビナ 2025年9月27日（土）大阪・グランキューブ…" at bounding box center [452, 333] width 344 height 36
click at [618, 331] on icon "button" at bounding box center [617, 333] width 5 height 5
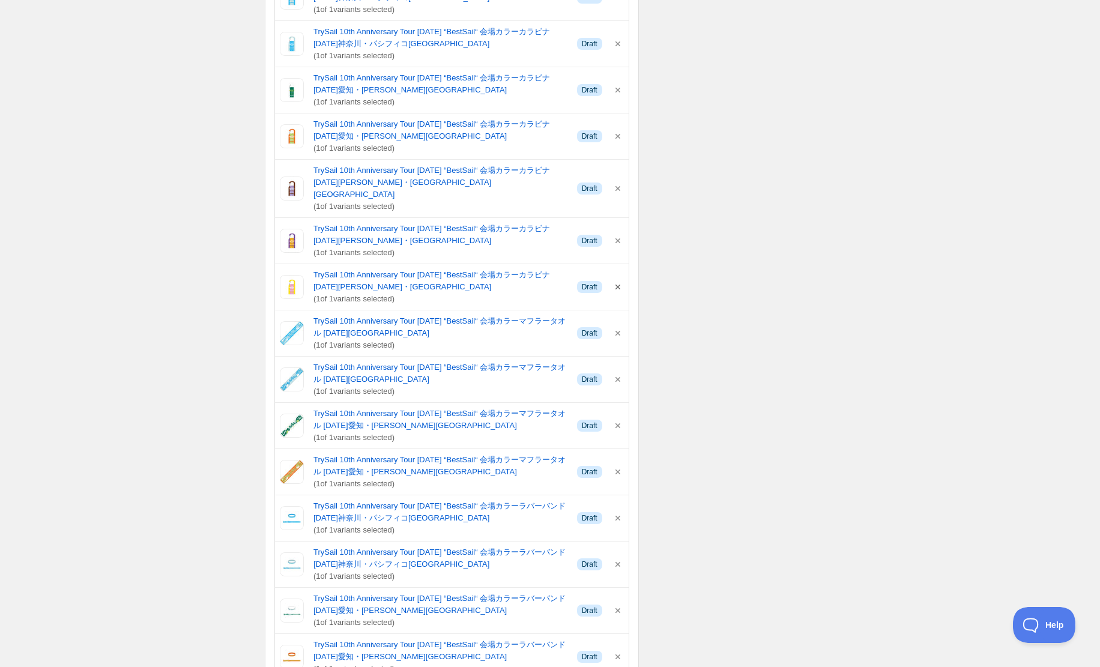
click at [621, 281] on icon "button" at bounding box center [618, 287] width 12 height 12
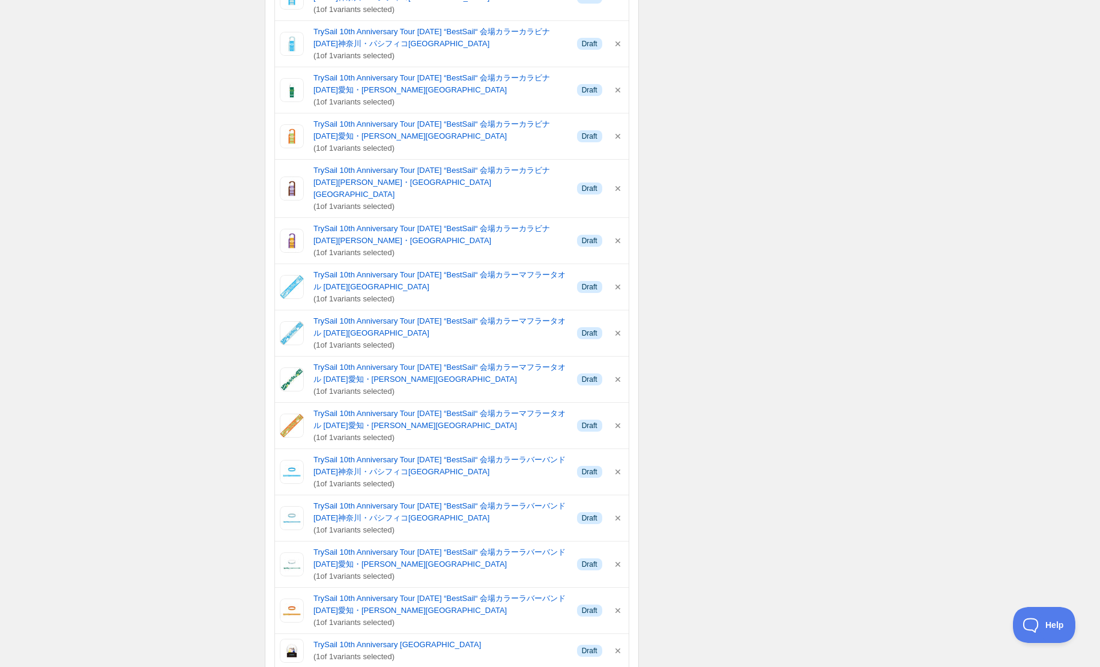
click at [617, 223] on div "TrySail 10th Anniversary Tour 2025 “BestSail“ 会場カラーカラビナ 2025年9月20日（土）千葉・幕張メッセ イ…" at bounding box center [452, 241] width 344 height 36
click at [623, 235] on icon "button" at bounding box center [618, 241] width 12 height 12
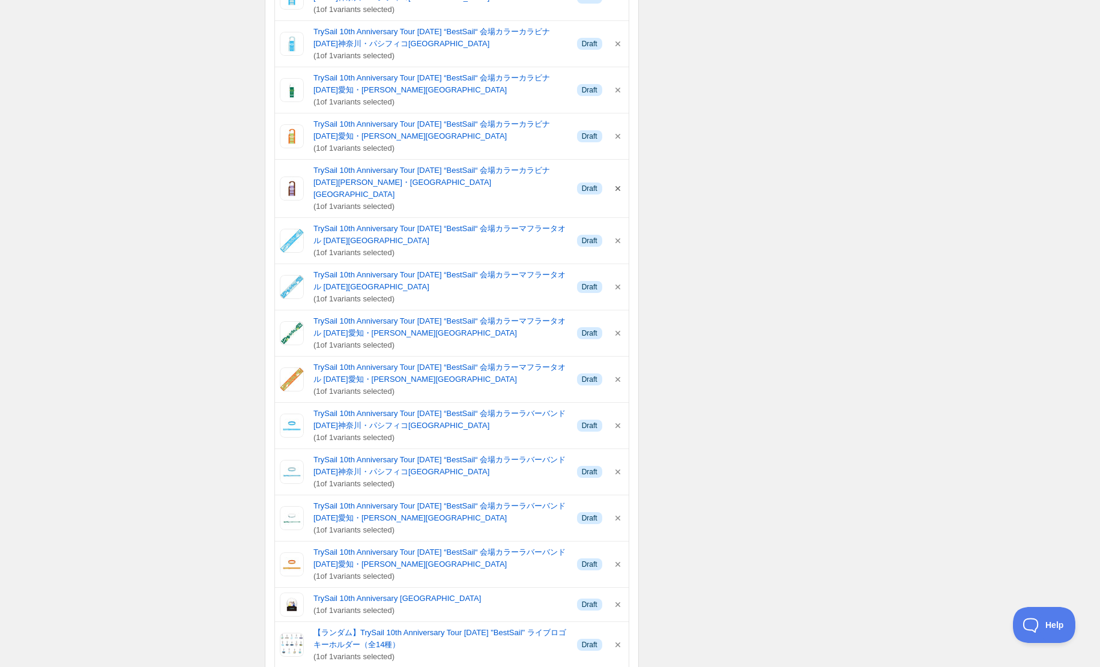
click at [619, 183] on icon "button" at bounding box center [618, 189] width 12 height 12
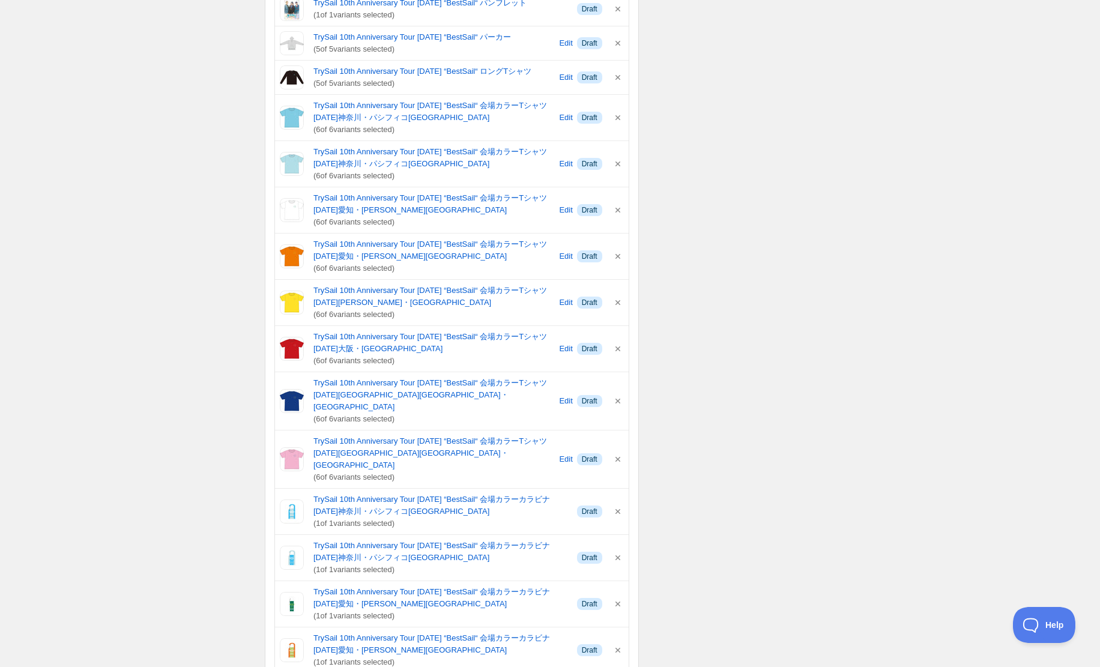
scroll to position [798, 0]
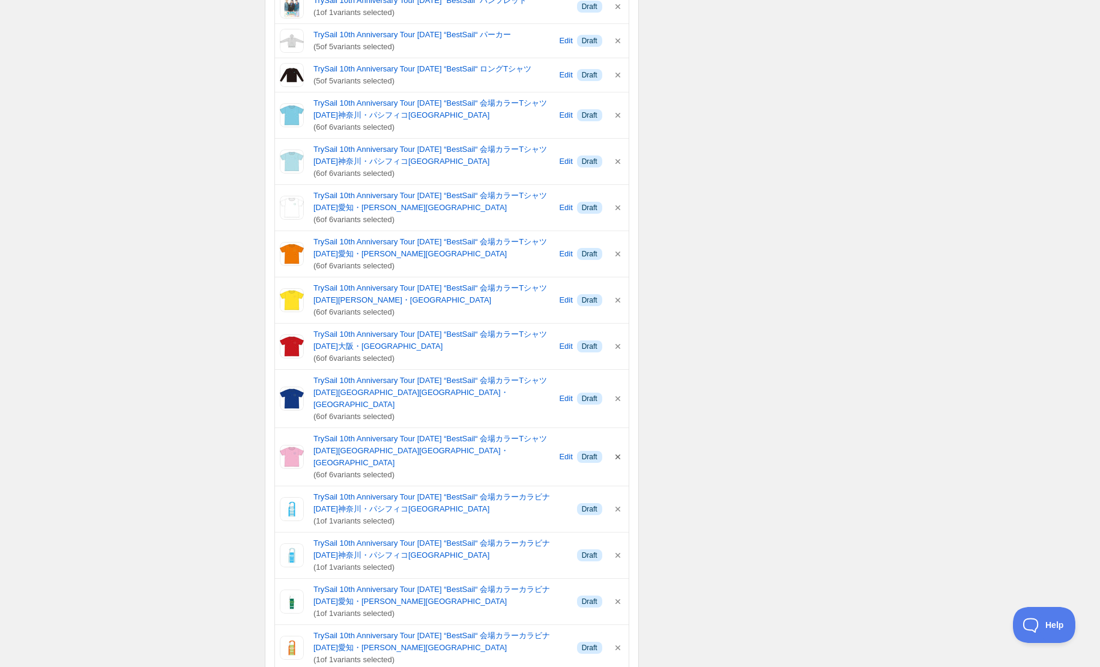
click at [616, 451] on icon "button" at bounding box center [618, 457] width 12 height 12
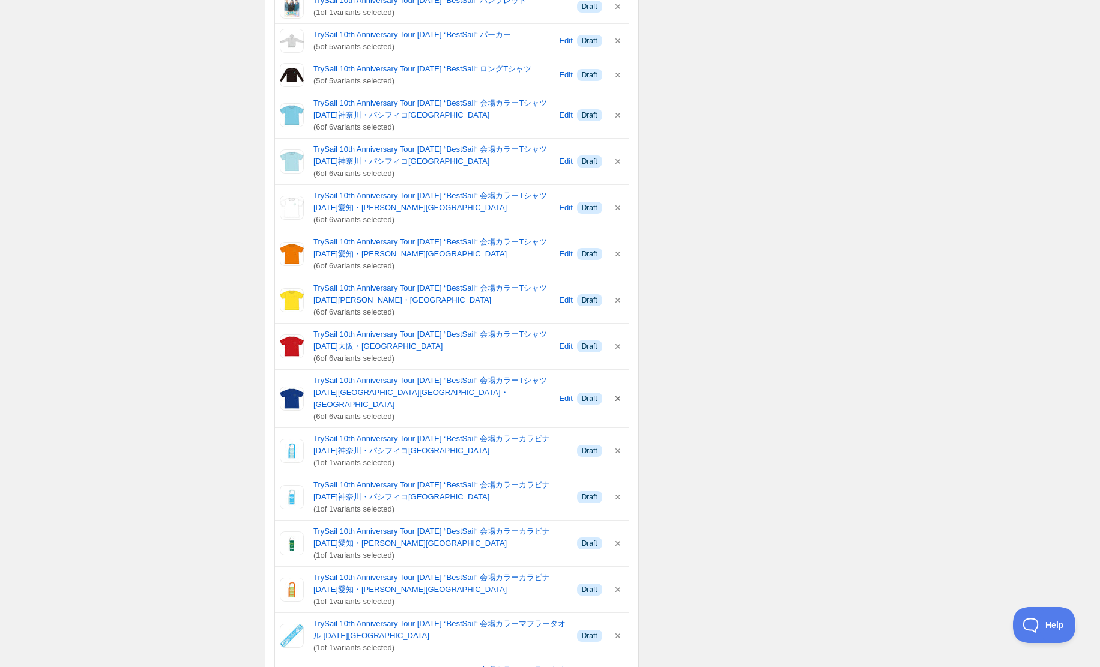
click at [617, 393] on icon "button" at bounding box center [618, 399] width 12 height 12
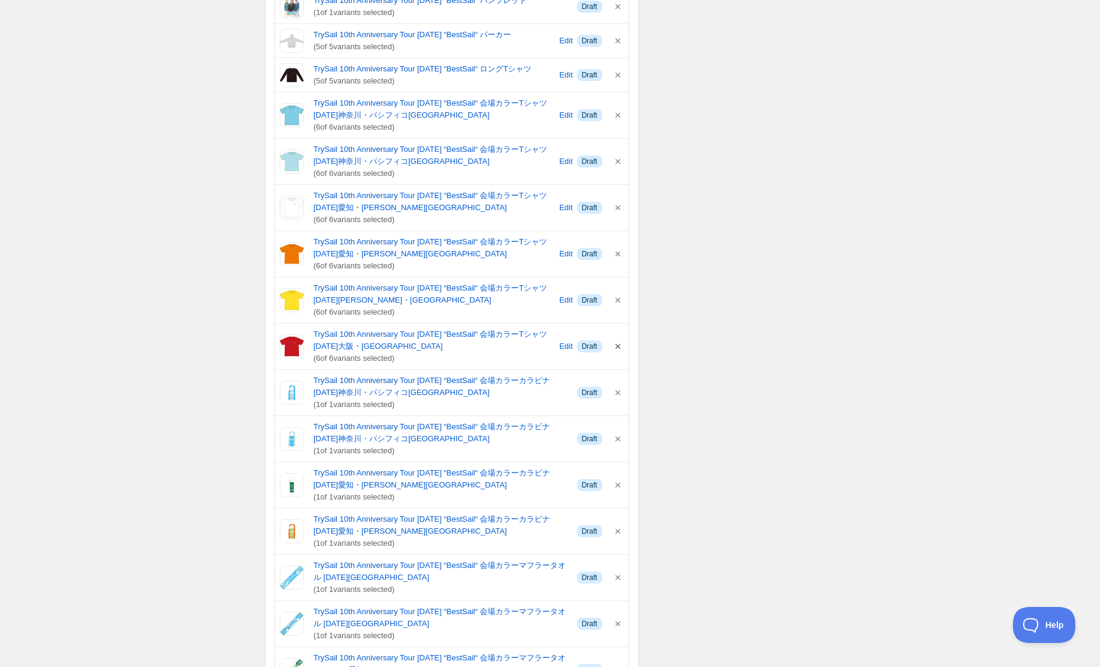
click at [615, 340] on icon "button" at bounding box center [618, 346] width 12 height 12
click at [618, 294] on icon "button" at bounding box center [618, 300] width 12 height 12
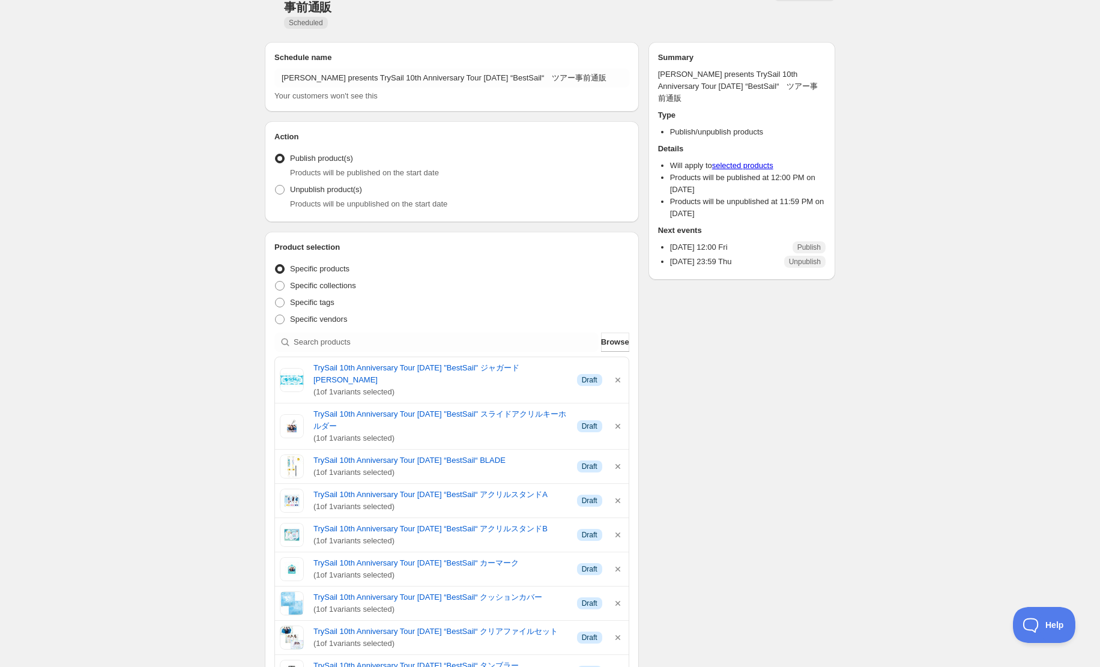
scroll to position [0, 0]
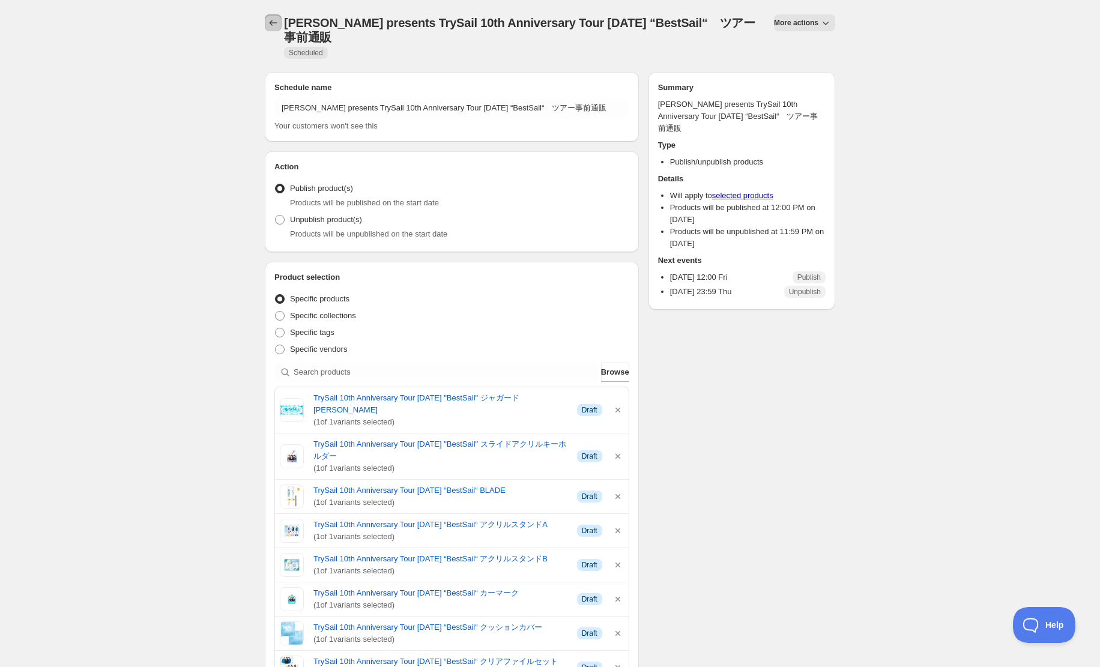
click at [272, 23] on icon "Schedules" at bounding box center [273, 23] width 12 height 12
